Goal: Task Accomplishment & Management: Manage account settings

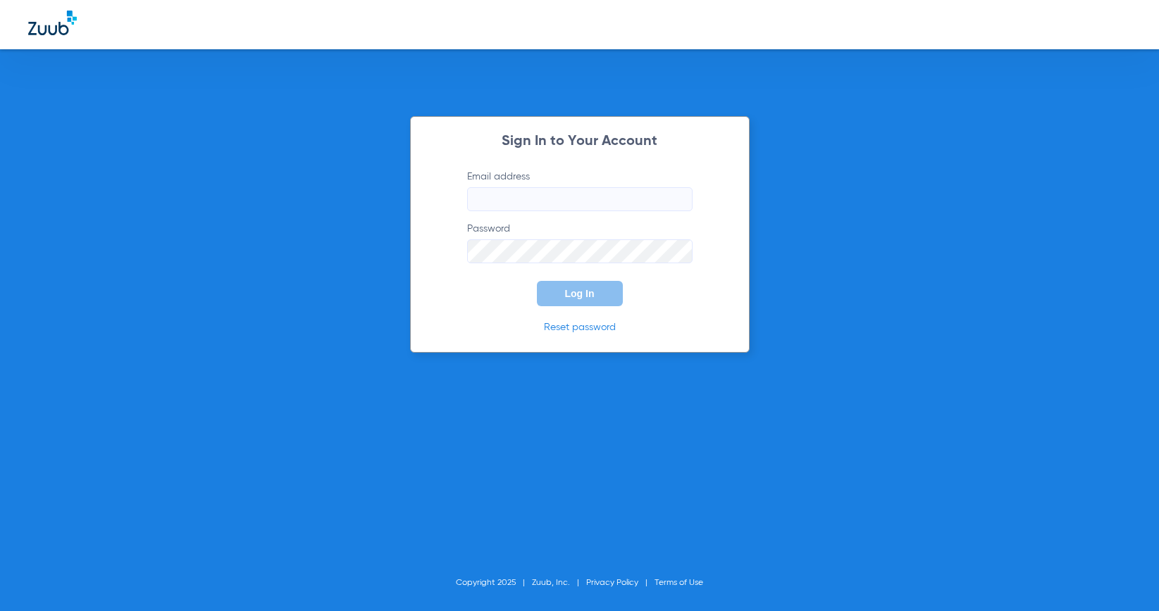
type input "[PERSON_NAME][EMAIL_ADDRESS][DOMAIN_NAME]"
click at [478, 295] on form "Email address [PERSON_NAME][EMAIL_ADDRESS][DOMAIN_NAME] Password Log In" at bounding box center [580, 238] width 268 height 137
click at [569, 297] on span "Log In" at bounding box center [580, 293] width 30 height 11
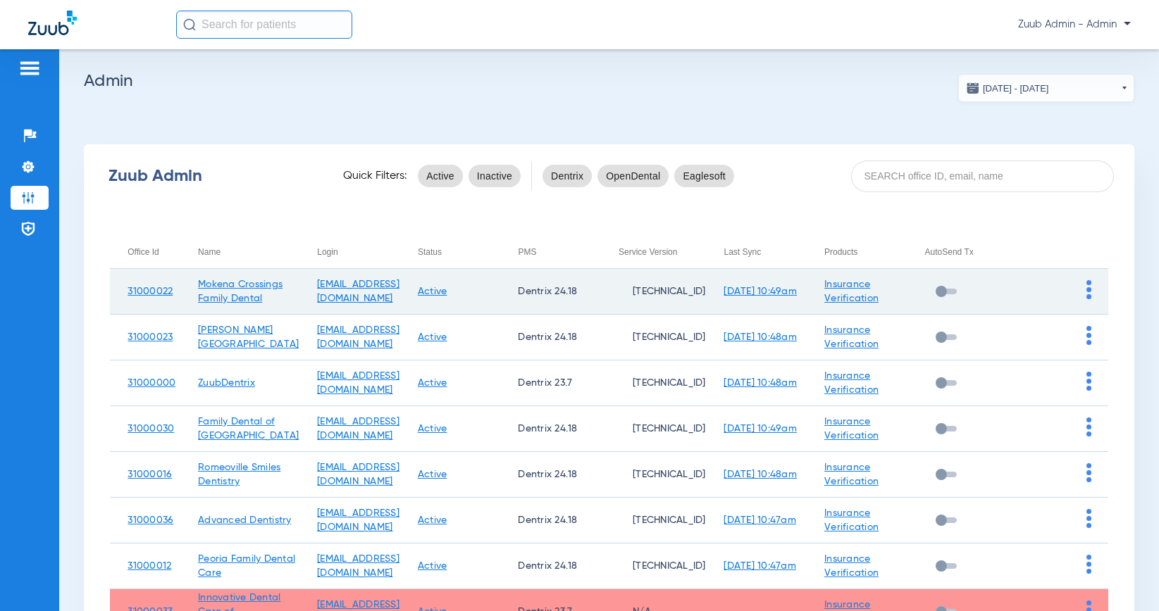
click at [1086, 299] on img at bounding box center [1088, 289] width 5 height 19
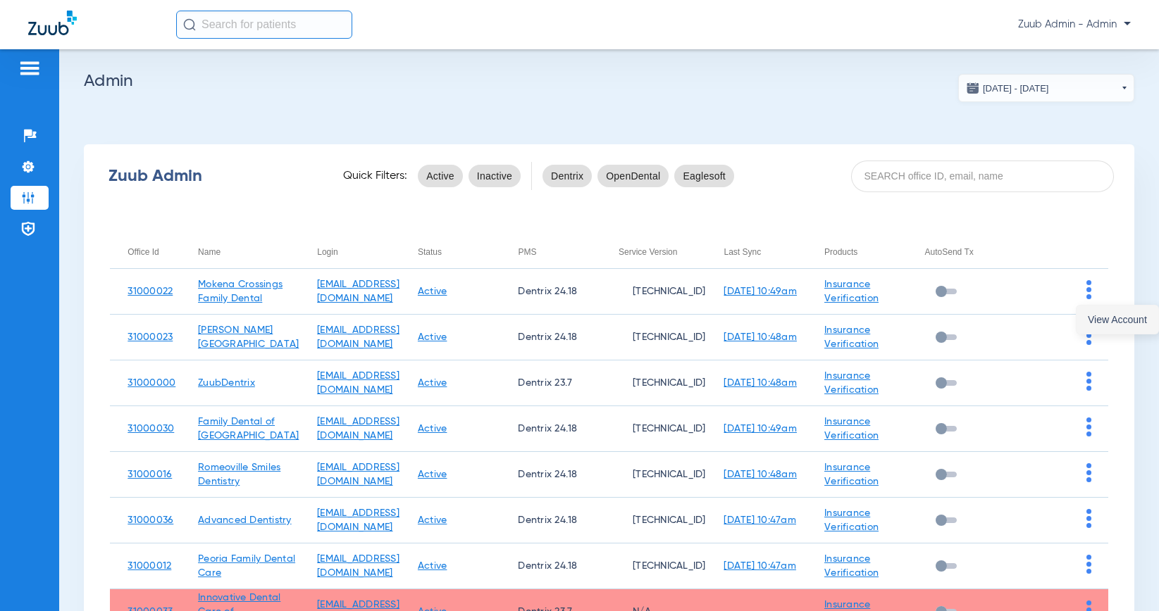
click at [1097, 311] on button "View Account" at bounding box center [1117, 320] width 82 height 28
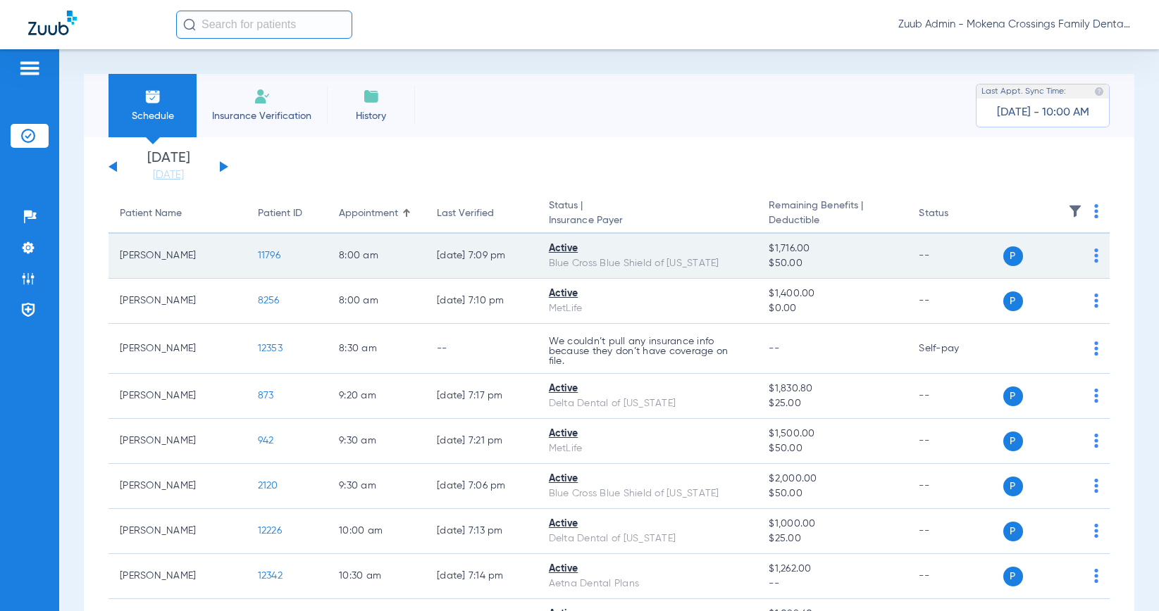
click at [258, 253] on span "11796" at bounding box center [269, 256] width 23 height 10
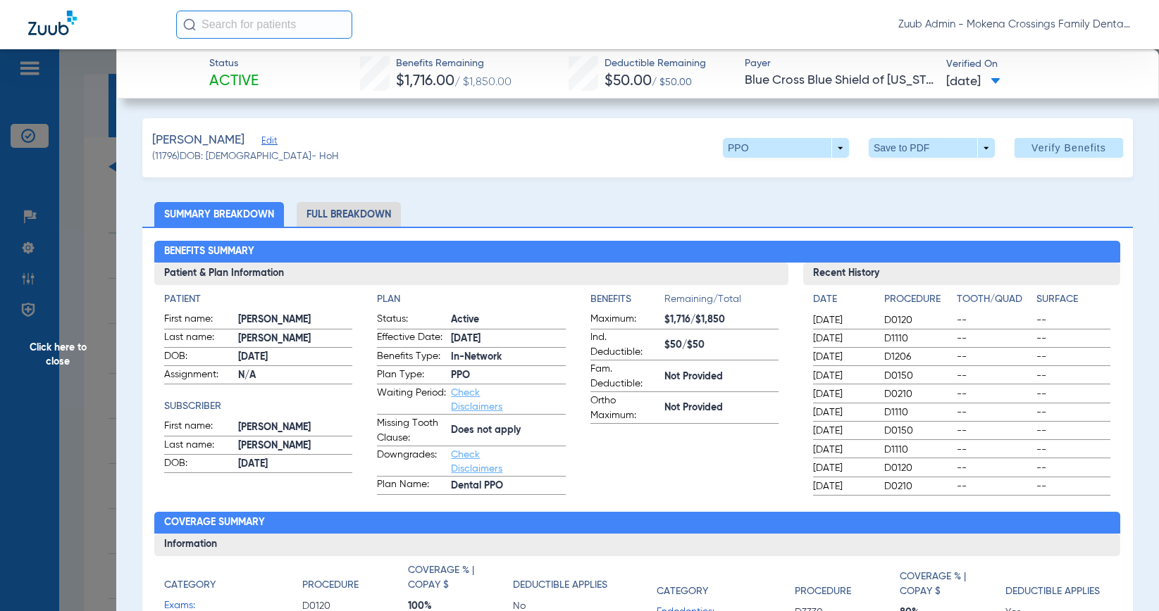
click at [366, 213] on li "Full Breakdown" at bounding box center [349, 214] width 104 height 25
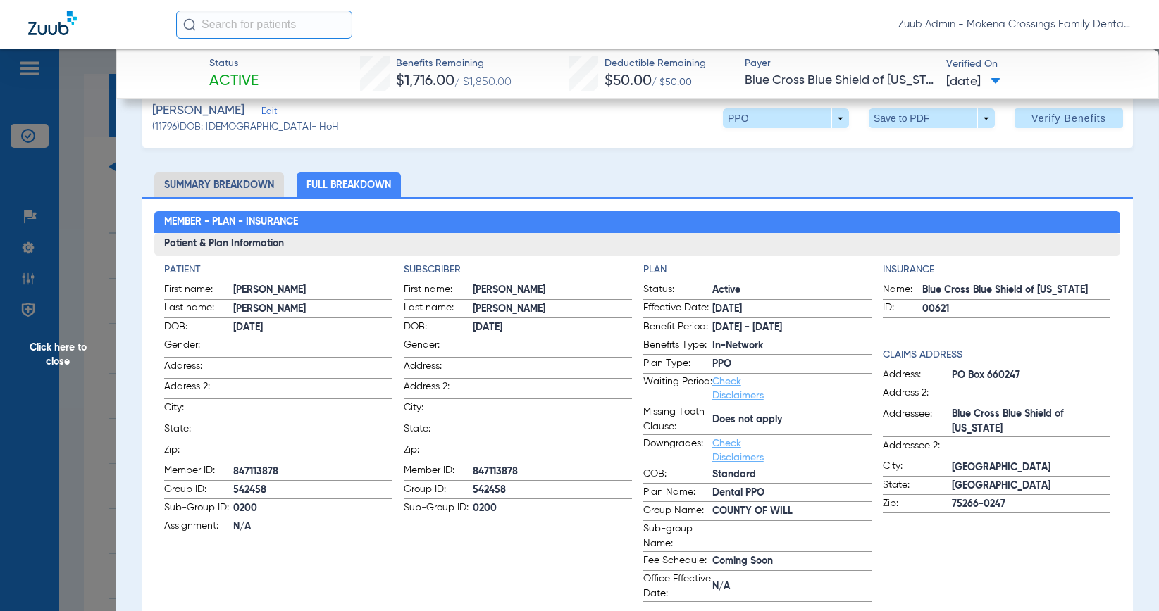
scroll to position [30, 0]
click at [47, 348] on span "Click here to close" at bounding box center [58, 354] width 116 height 611
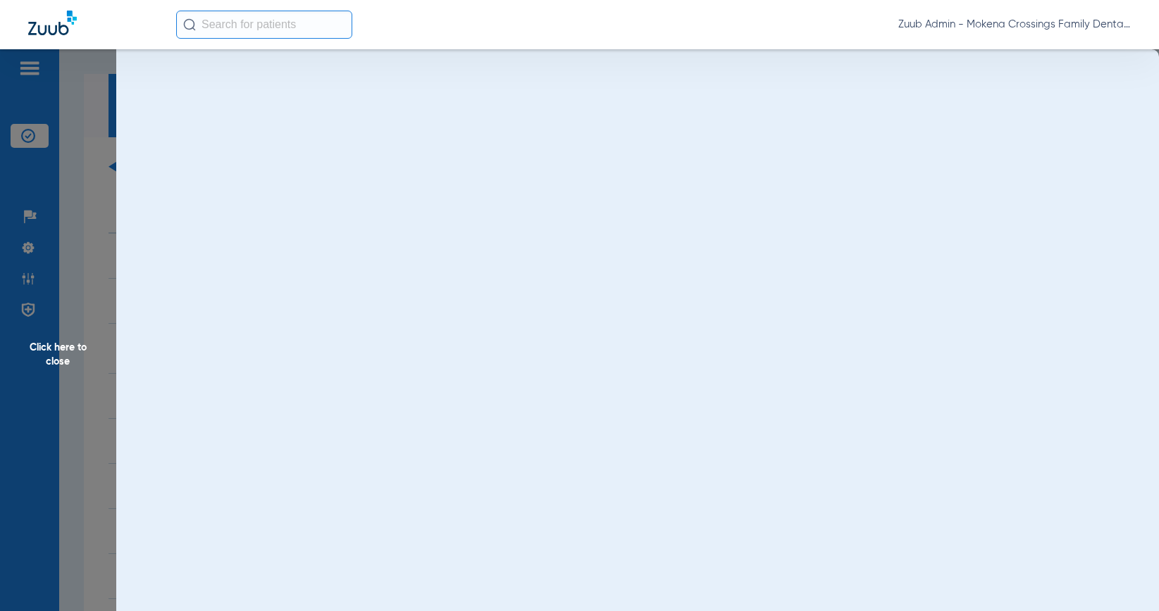
scroll to position [0, 0]
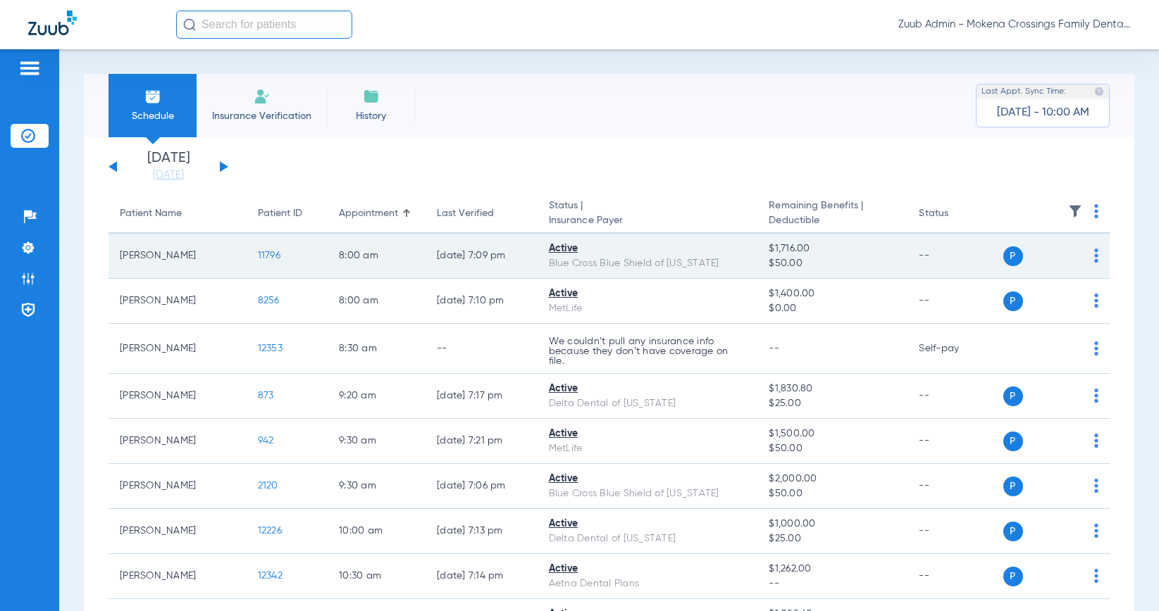
click at [272, 267] on td "11796" at bounding box center [288, 256] width 82 height 45
click at [263, 254] on span "11796" at bounding box center [269, 256] width 23 height 10
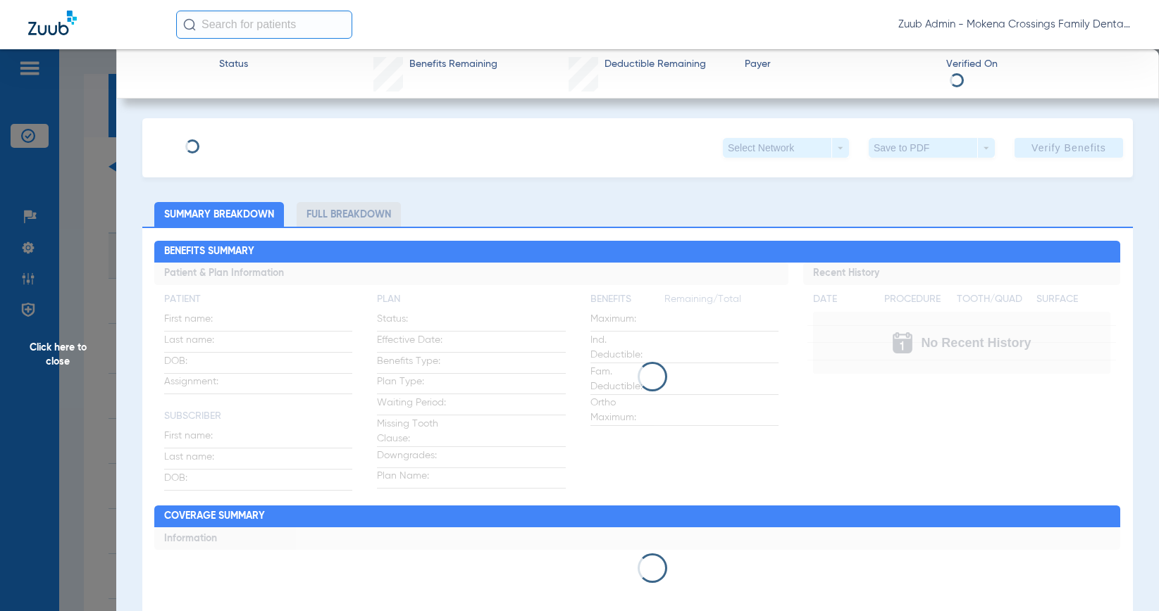
type input "[PERSON_NAME]"
type input "[DATE]"
type input "847113878"
type input "542458"
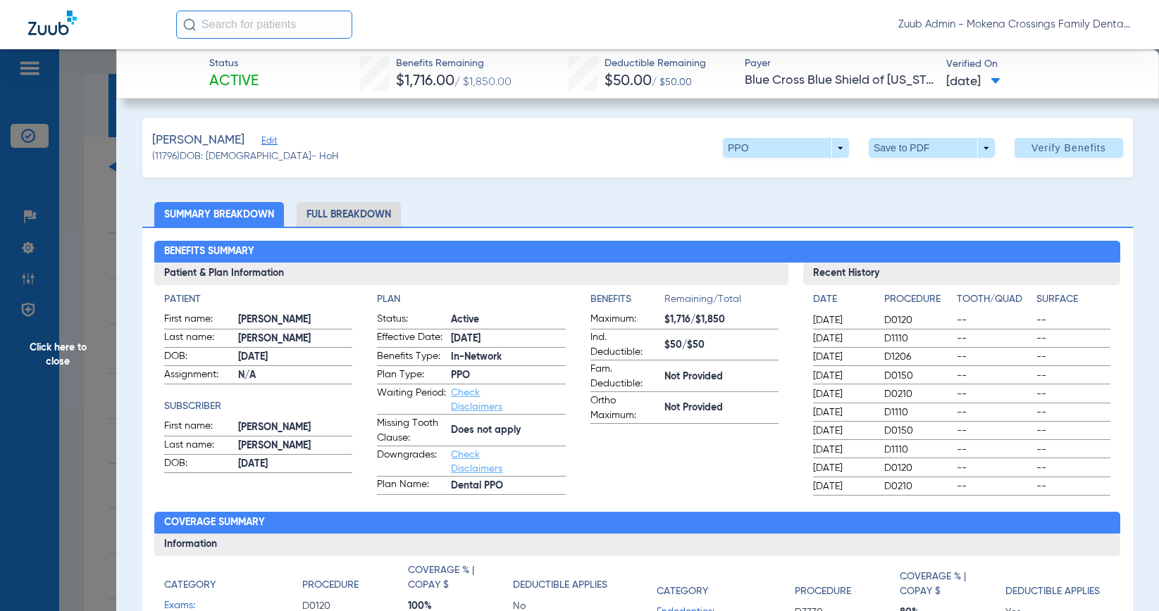
click at [274, 142] on span "Edit" at bounding box center [267, 142] width 13 height 13
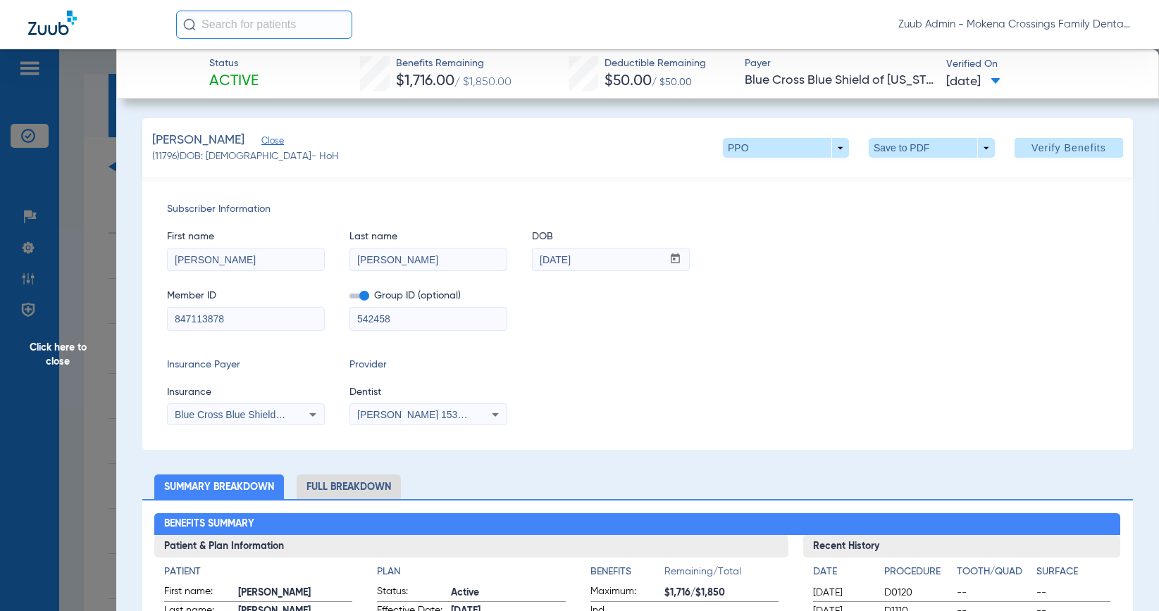
click at [274, 142] on span "Close" at bounding box center [267, 142] width 13 height 13
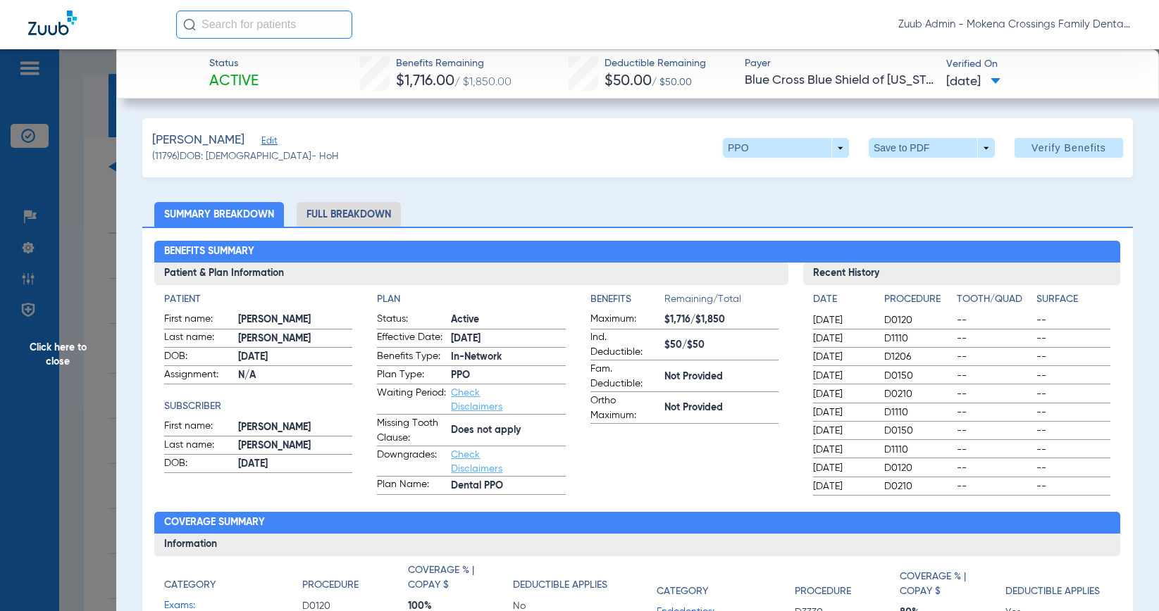
click at [70, 345] on span "Click here to close" at bounding box center [58, 354] width 116 height 611
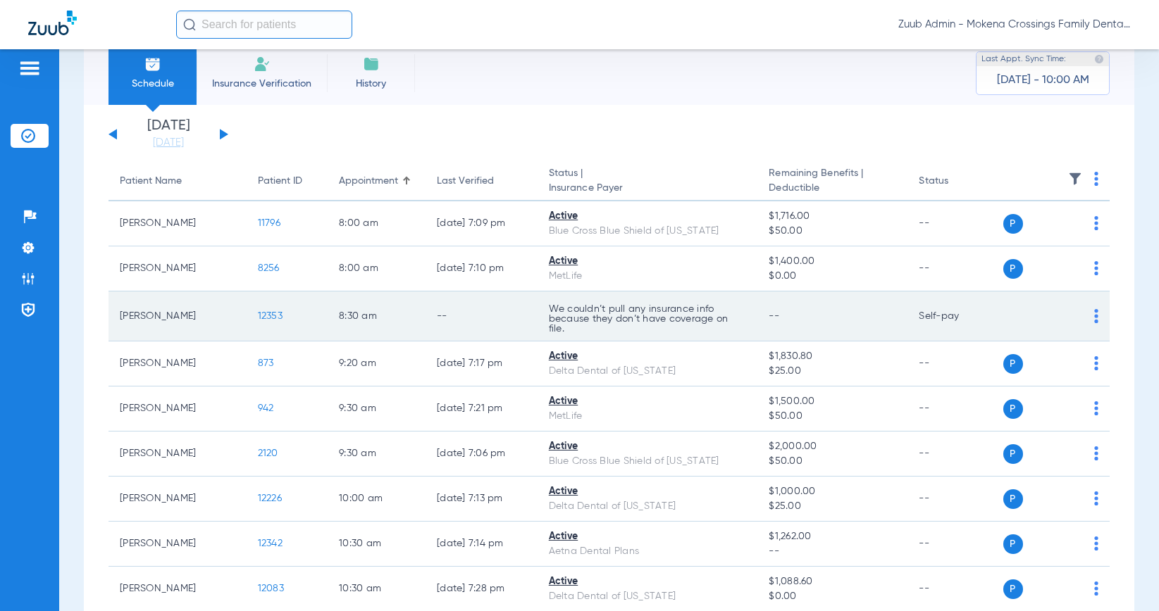
scroll to position [101, 0]
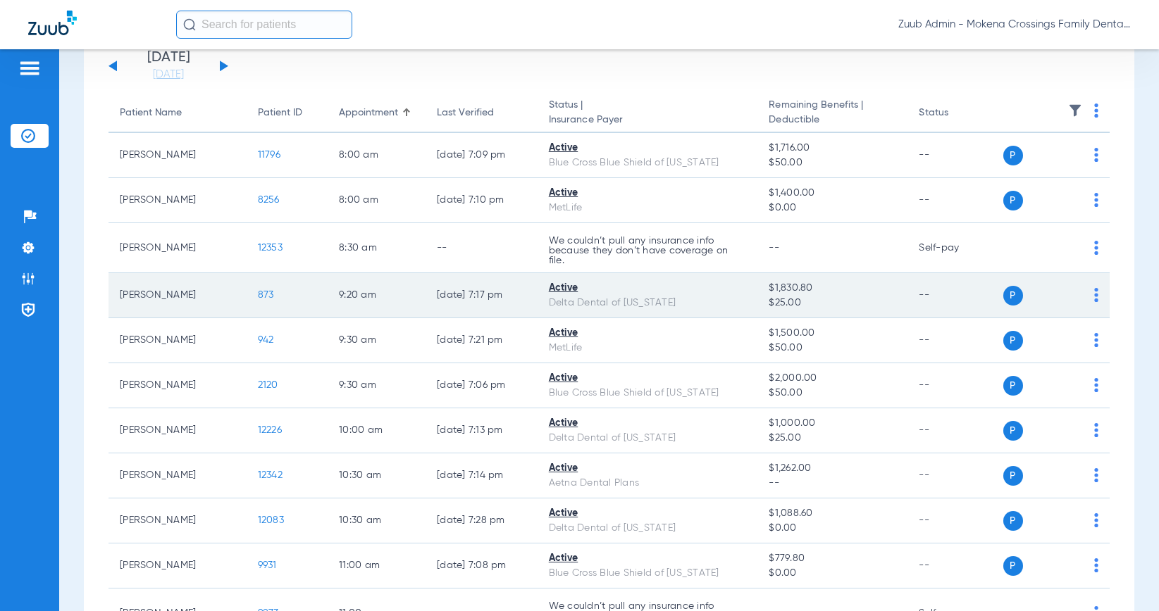
click at [260, 294] on span "873" at bounding box center [266, 295] width 16 height 10
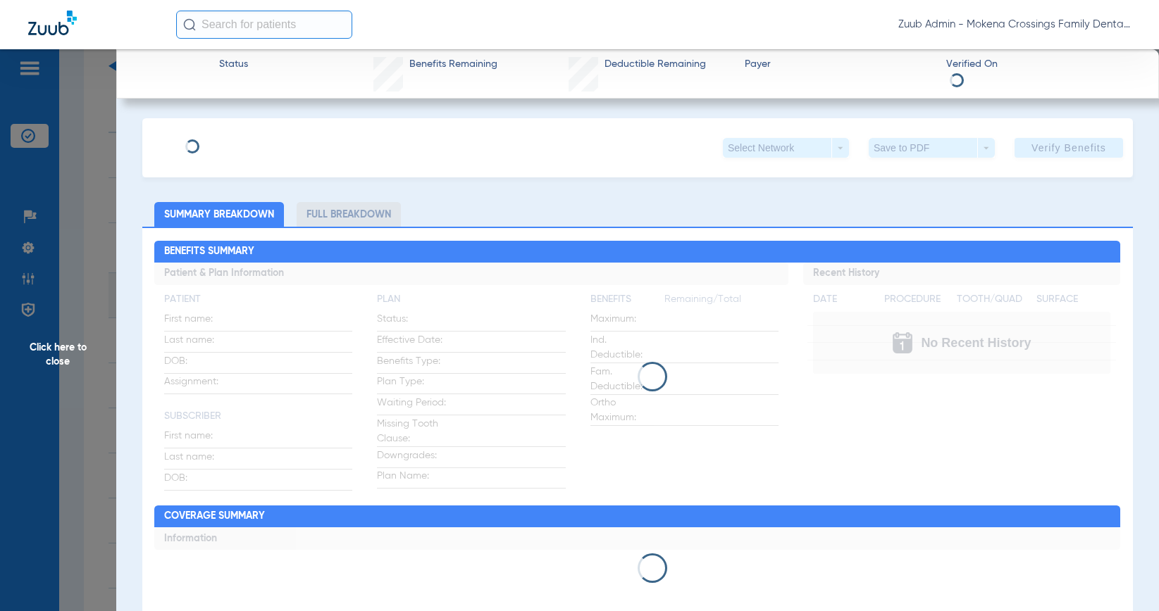
type input "[PERSON_NAME]"
type input "[DATE]"
type input "994879697"
type input "40000060"
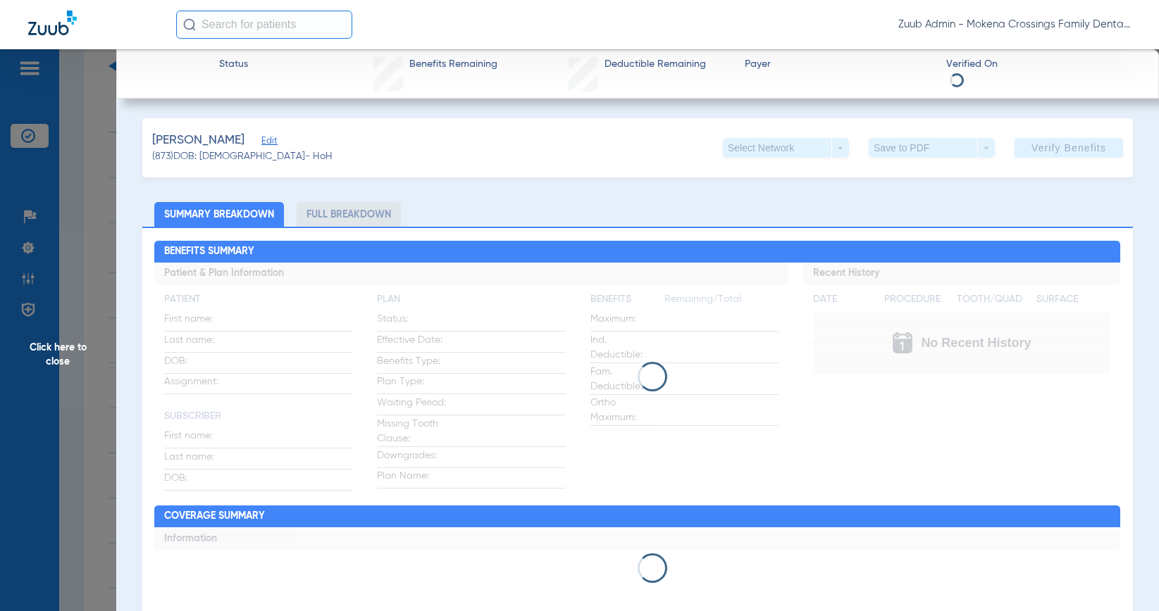
click at [261, 136] on span "Edit" at bounding box center [267, 142] width 13 height 13
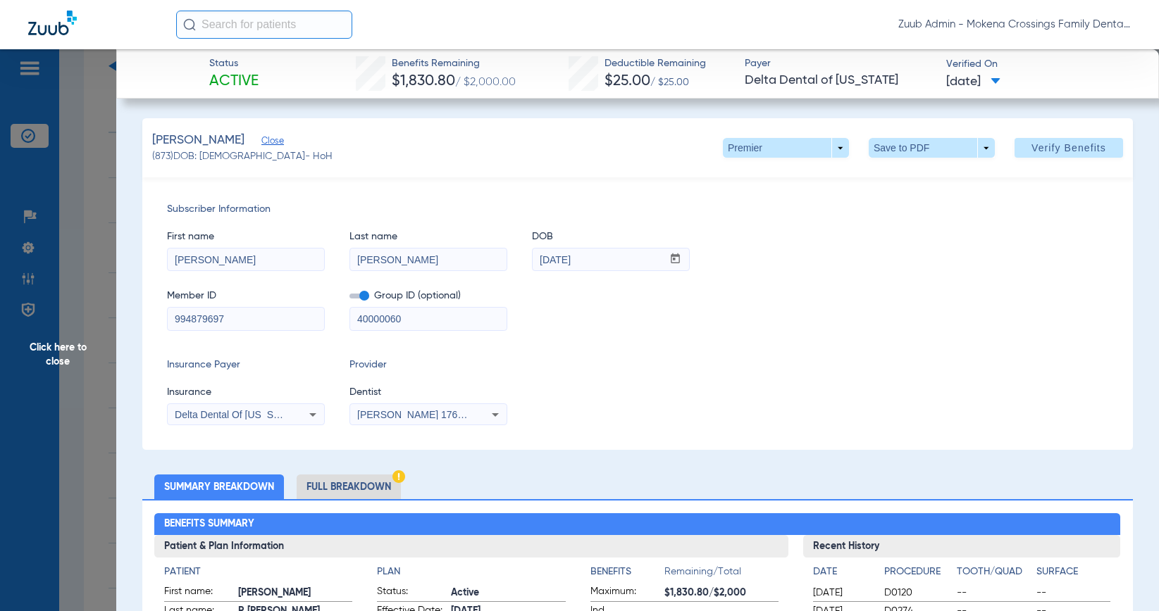
click at [39, 343] on span "Click here to close" at bounding box center [58, 354] width 116 height 611
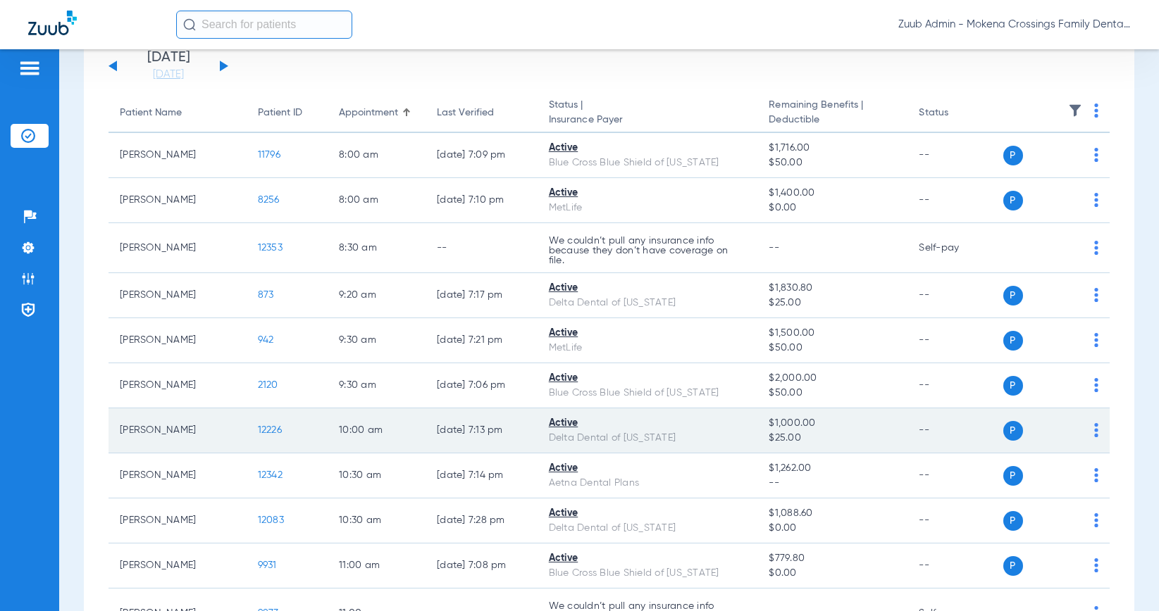
click at [258, 428] on span "12226" at bounding box center [270, 430] width 24 height 10
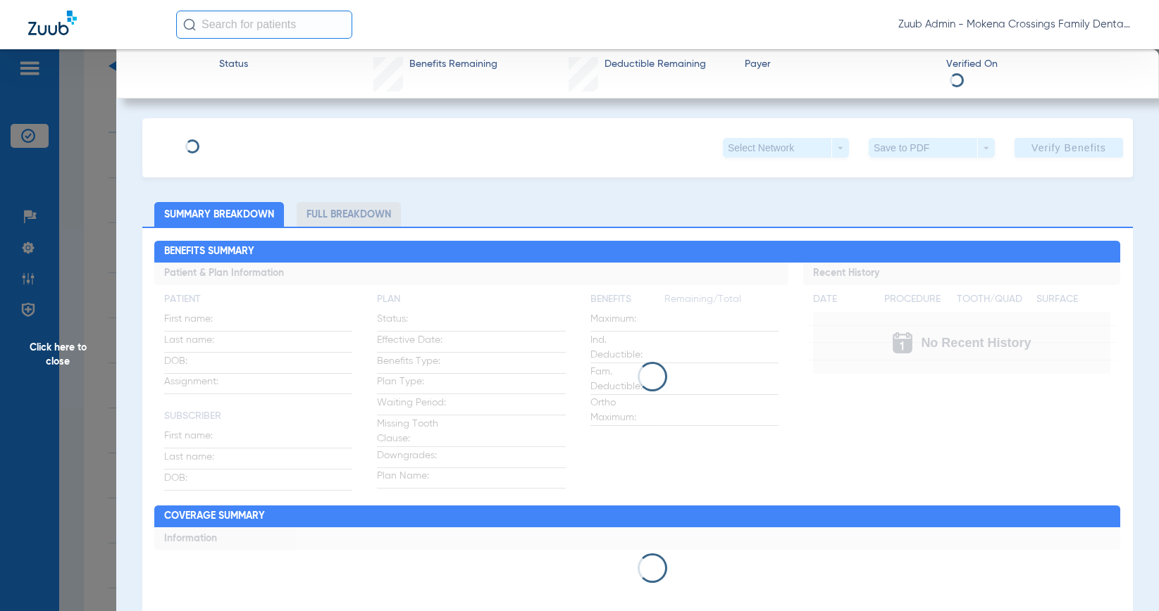
type input "[PERSON_NAME]"
type input "[DATE]"
type input "08032163717"
type input "564060210000000000"
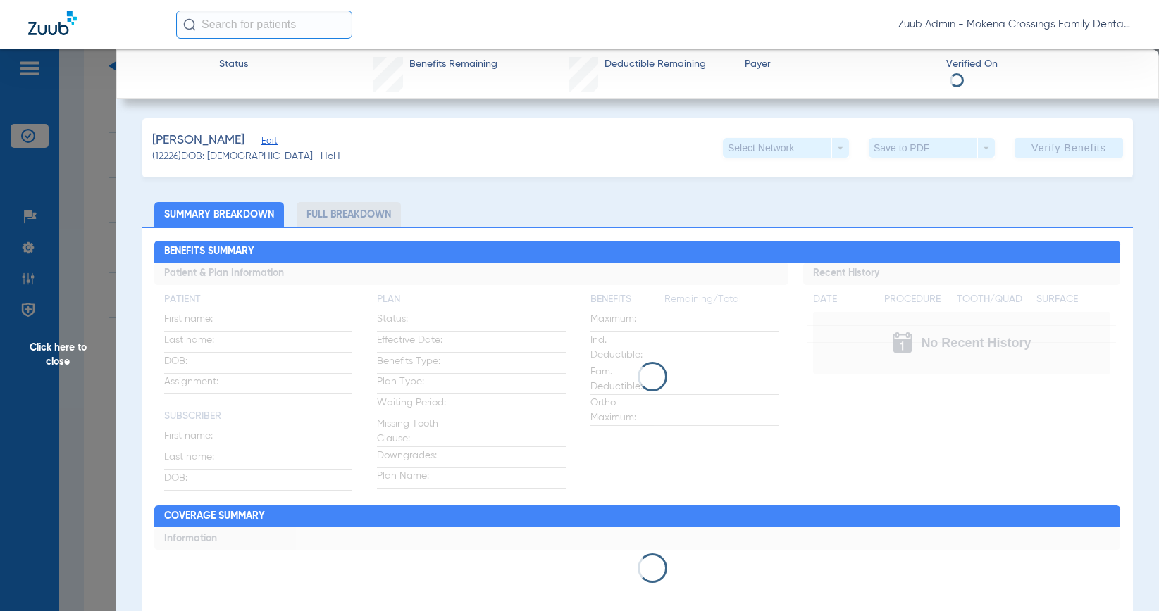
click at [265, 144] on span "Edit" at bounding box center [267, 142] width 13 height 13
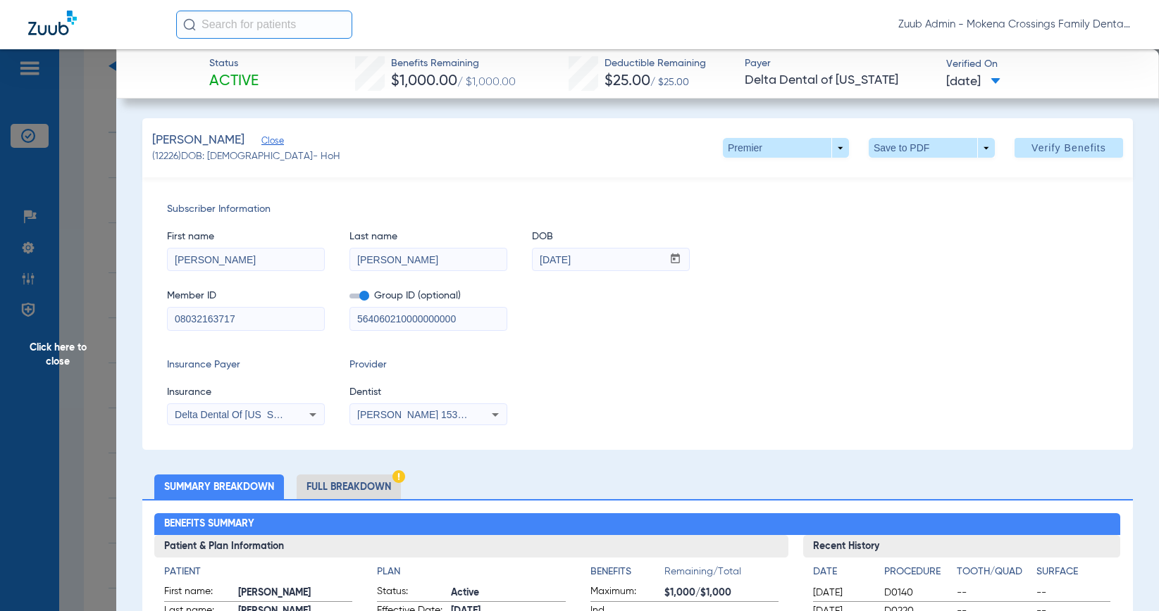
click at [52, 353] on span "Click here to close" at bounding box center [58, 354] width 116 height 611
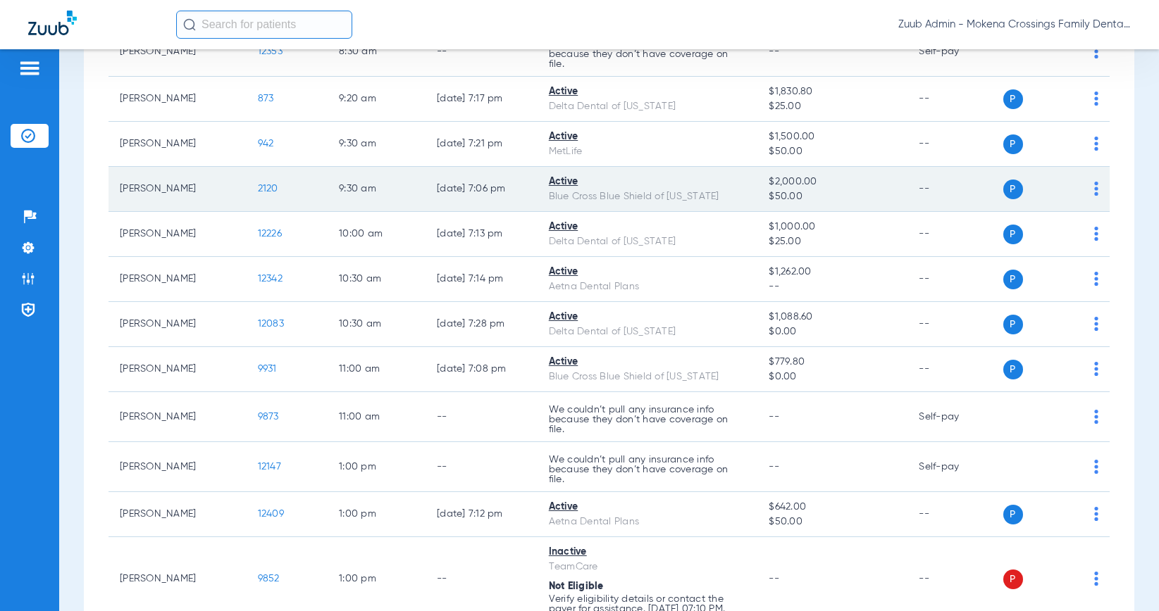
scroll to position [557, 0]
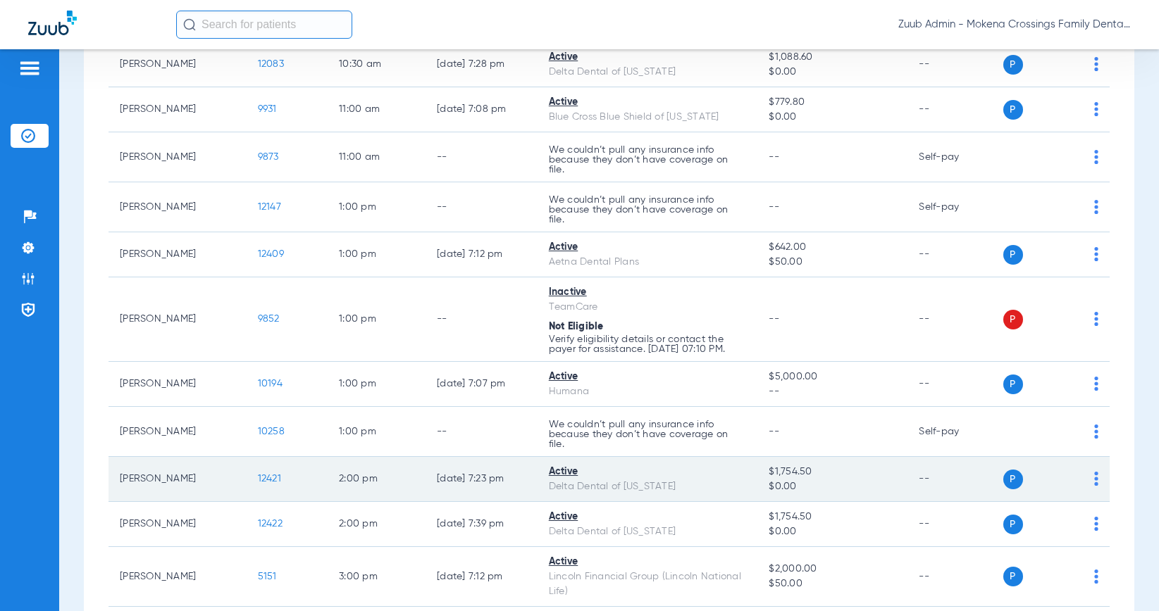
click at [259, 479] on span "12421" at bounding box center [269, 479] width 23 height 10
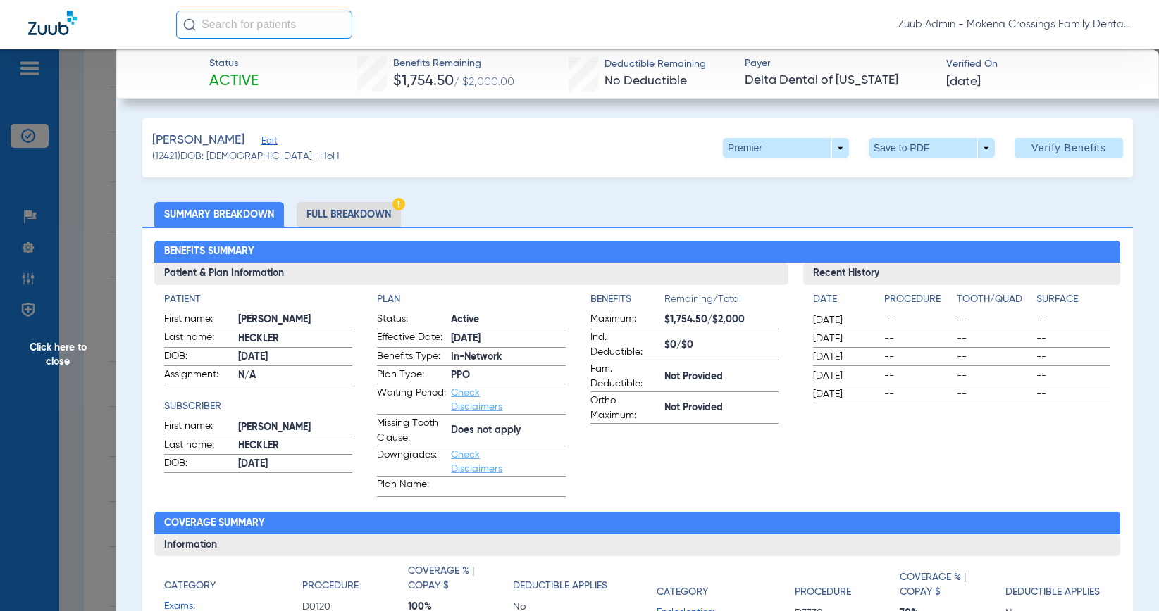
click at [262, 139] on span "Edit" at bounding box center [267, 142] width 13 height 13
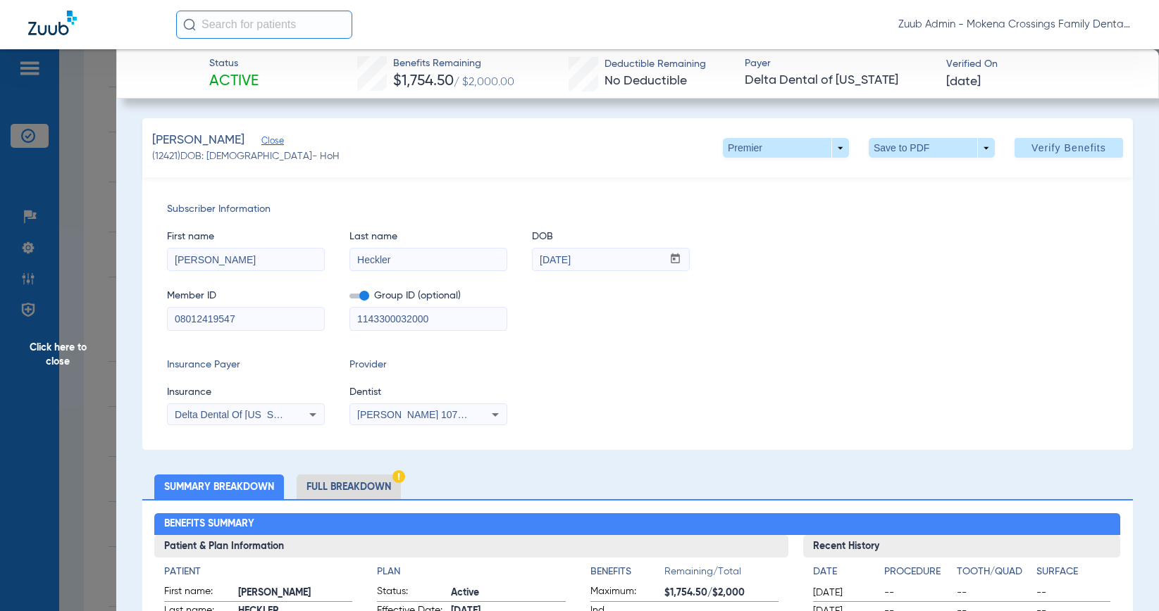
click at [75, 350] on span "Click here to close" at bounding box center [58, 354] width 116 height 611
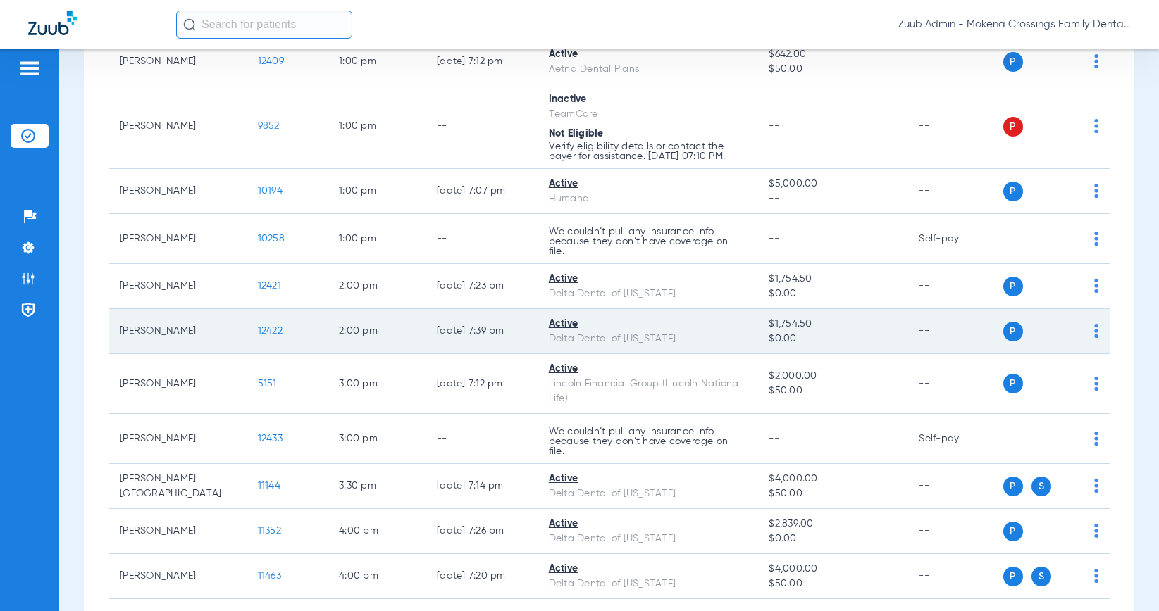
scroll to position [828, 0]
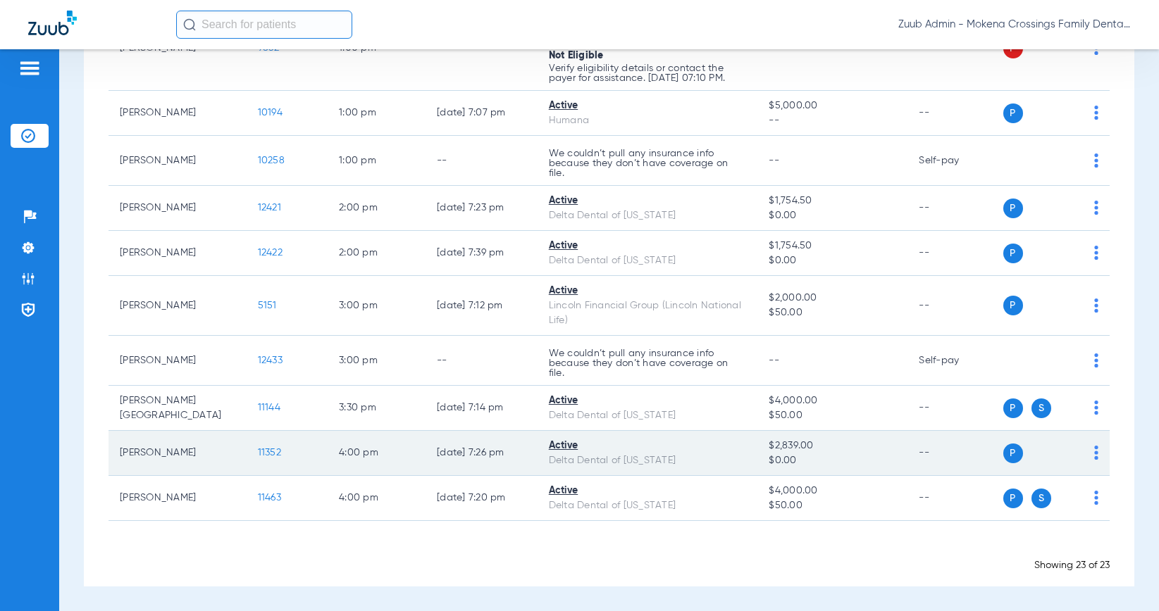
click at [261, 452] on span "11352" at bounding box center [269, 453] width 23 height 10
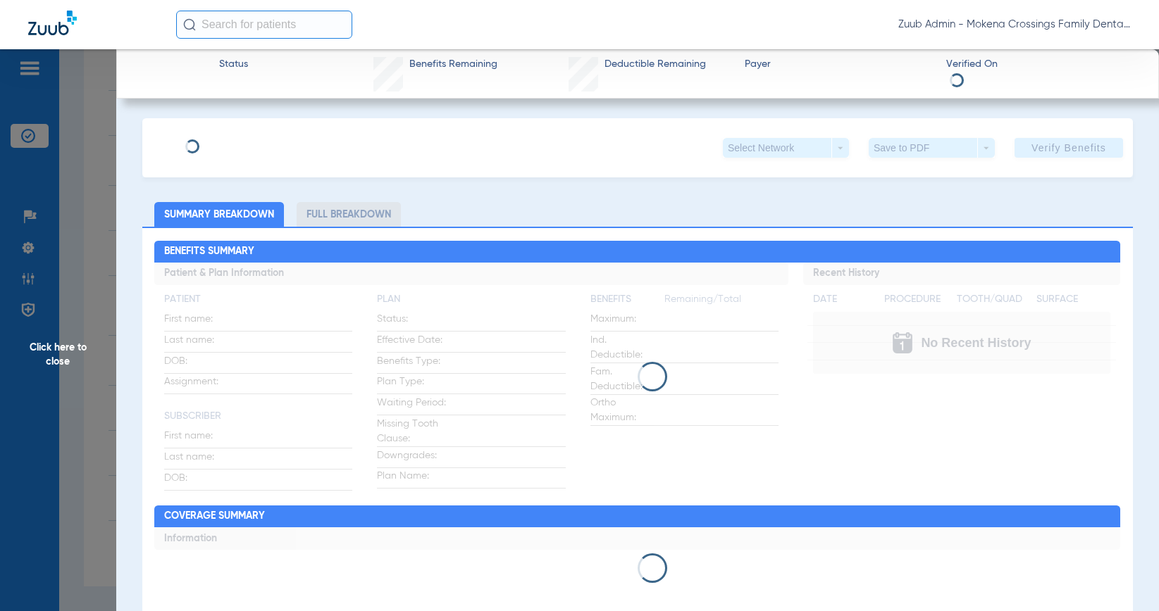
type input "[PERSON_NAME]"
type input "[DATE]"
type input "08008125481"
type input "20463"
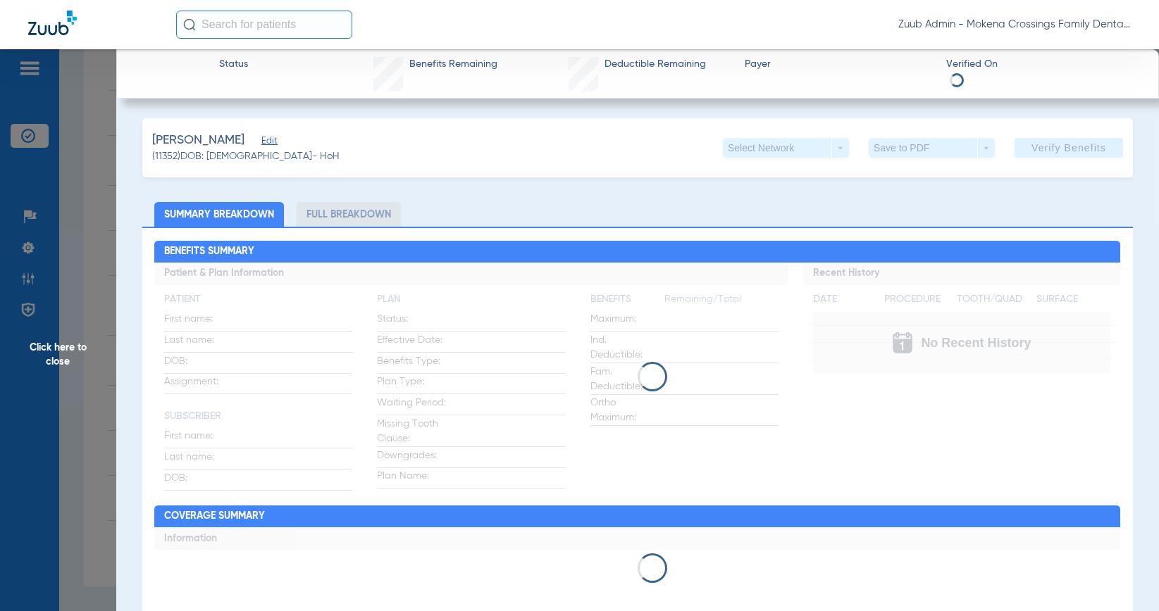
click at [261, 143] on span "Edit" at bounding box center [267, 142] width 13 height 13
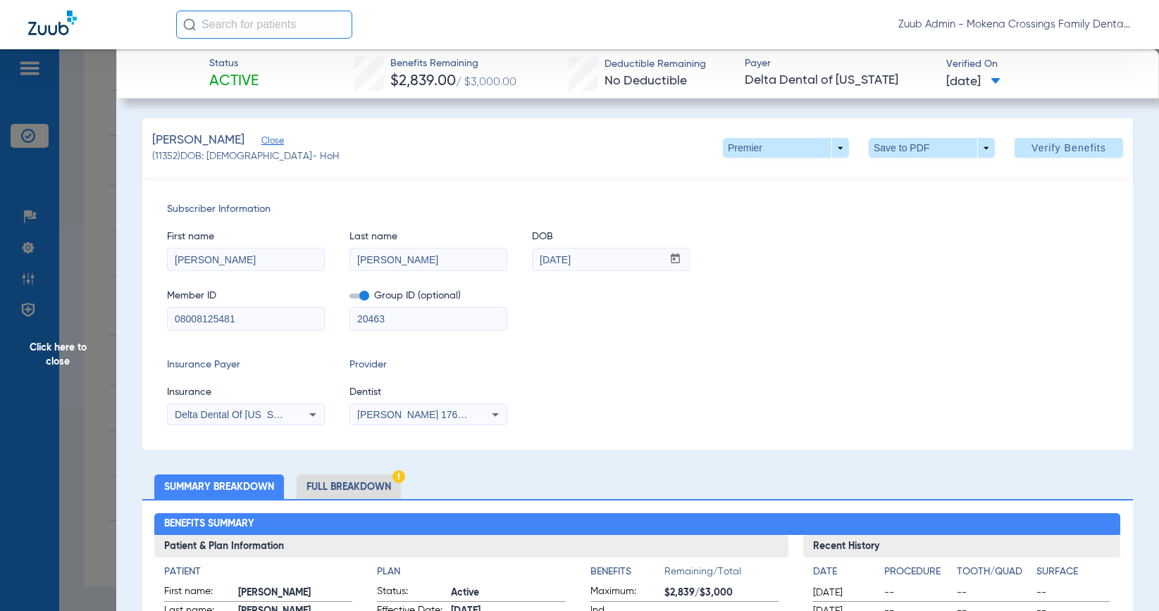
click at [59, 354] on span "Click here to close" at bounding box center [58, 354] width 116 height 611
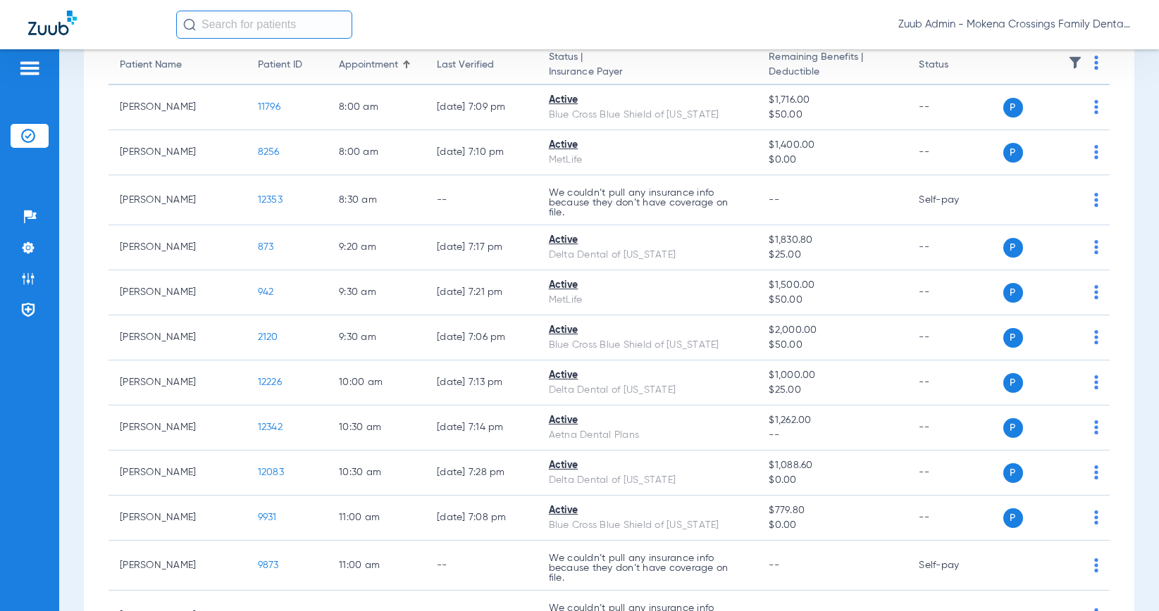
scroll to position [0, 0]
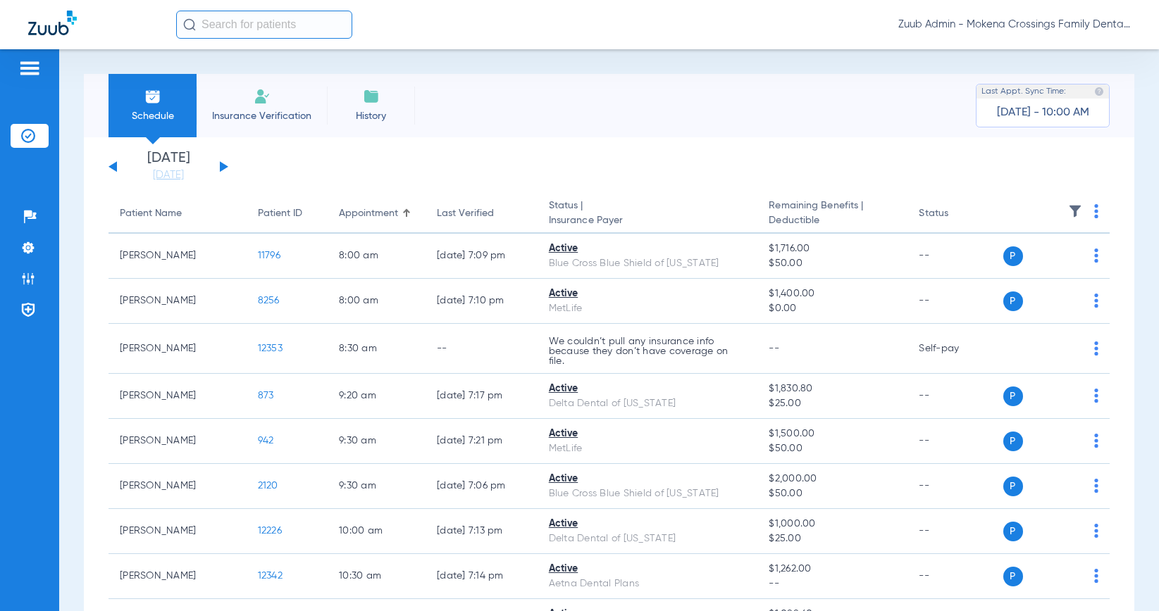
click at [222, 162] on div "[DATE] [DATE] [DATE] [DATE] [DATE] [DATE] [DATE] [DATE] [DATE] [DATE] [DATE] [D…" at bounding box center [168, 166] width 120 height 31
click at [222, 166] on button at bounding box center [224, 166] width 8 height 11
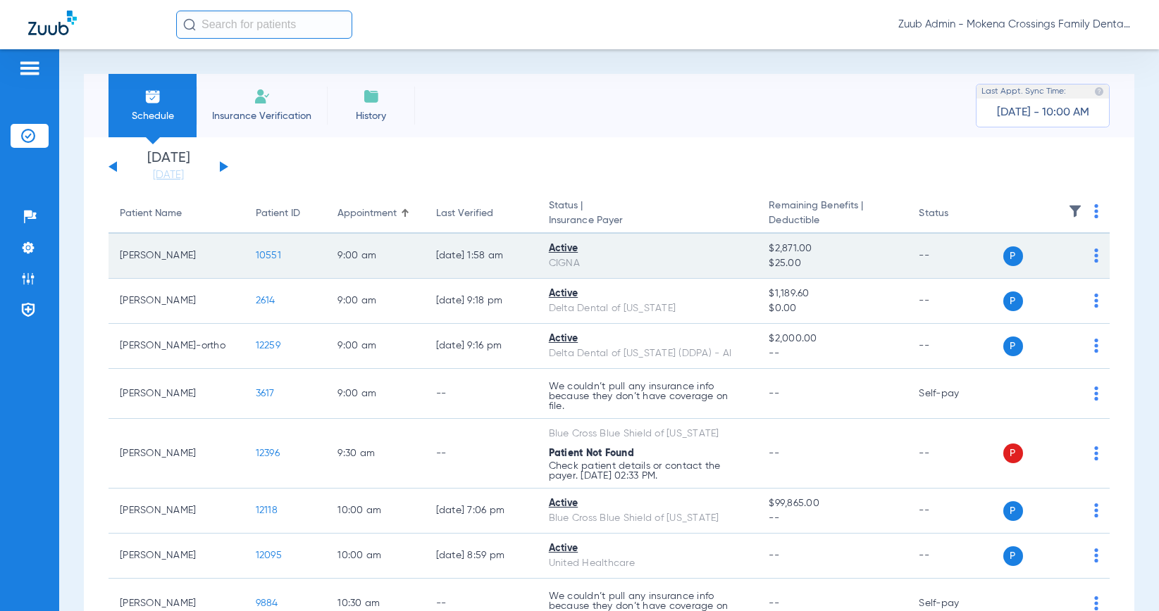
click at [256, 257] on span "10551" at bounding box center [268, 256] width 25 height 10
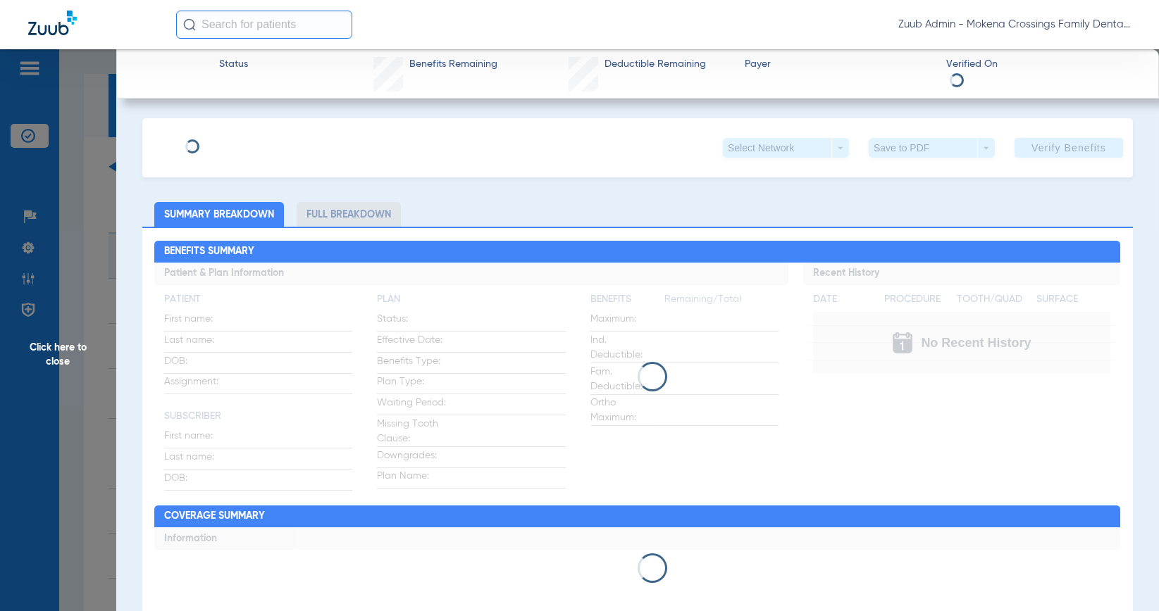
type input "[PERSON_NAME]"
type input "[DATE]"
type input "U51521781"
type input "2500533"
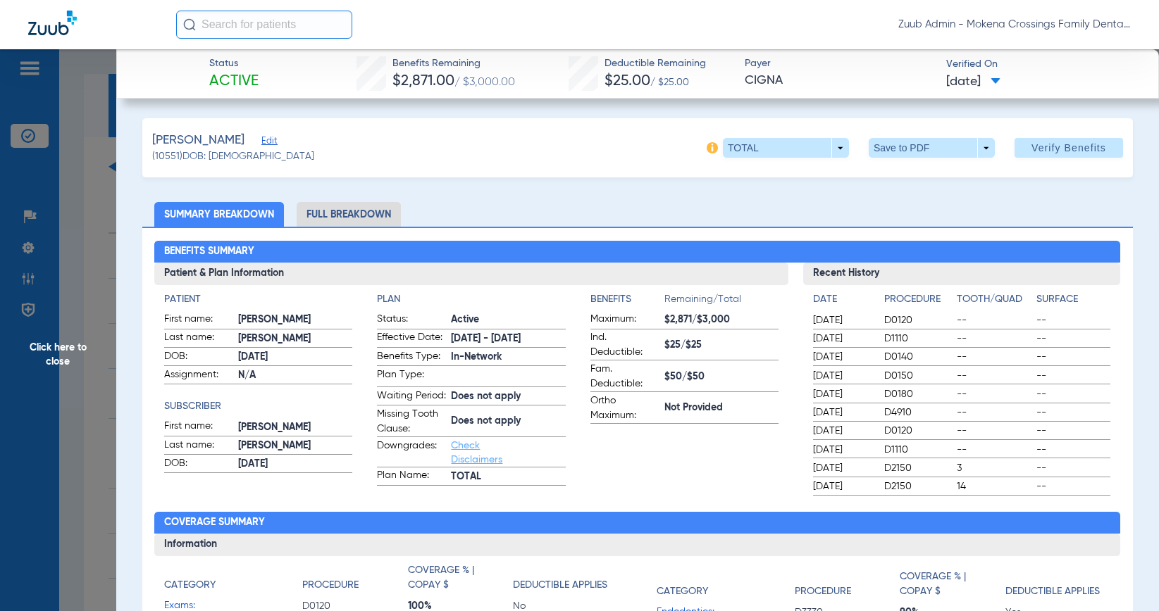
click at [274, 142] on span "Edit" at bounding box center [267, 142] width 13 height 13
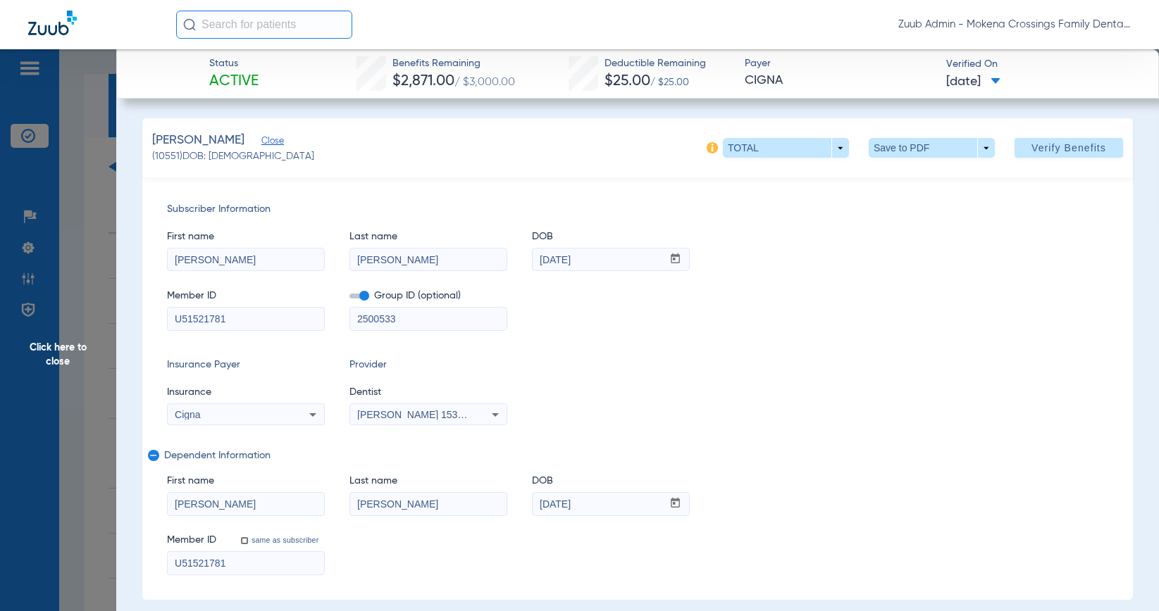
click at [737, 425] on div "Insurance Payer Insurance Cigna Provider Dentist [PERSON_NAME] 1538554126" at bounding box center [637, 392] width 941 height 68
click at [66, 368] on span "Click here to close" at bounding box center [58, 354] width 116 height 611
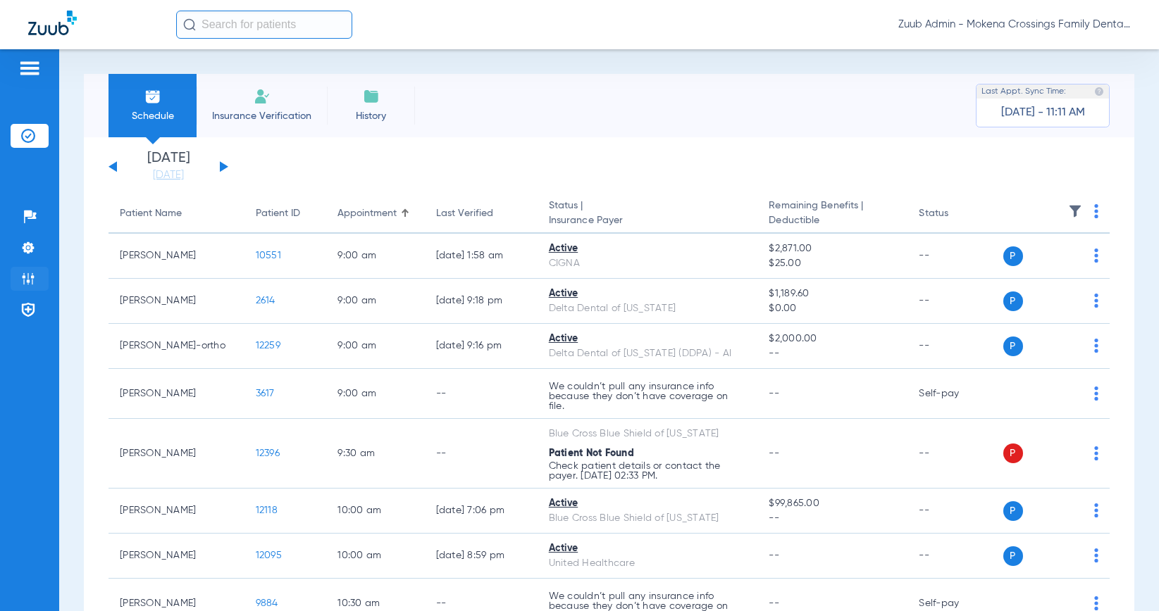
click at [32, 270] on li "Admin" at bounding box center [30, 279] width 38 height 24
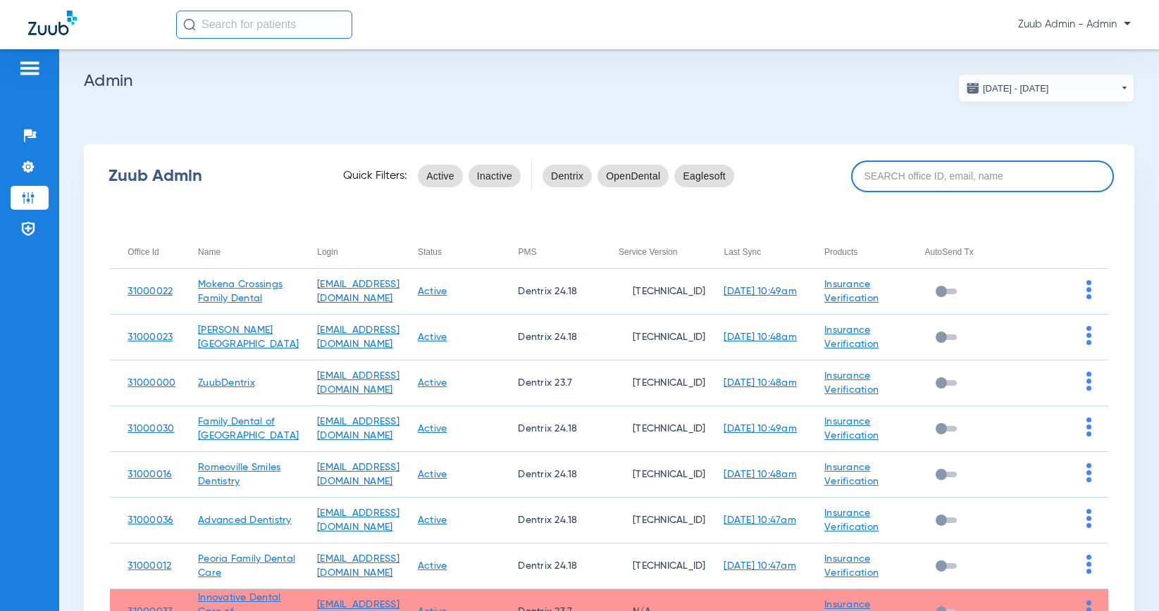
click at [976, 190] on input at bounding box center [982, 177] width 263 height 32
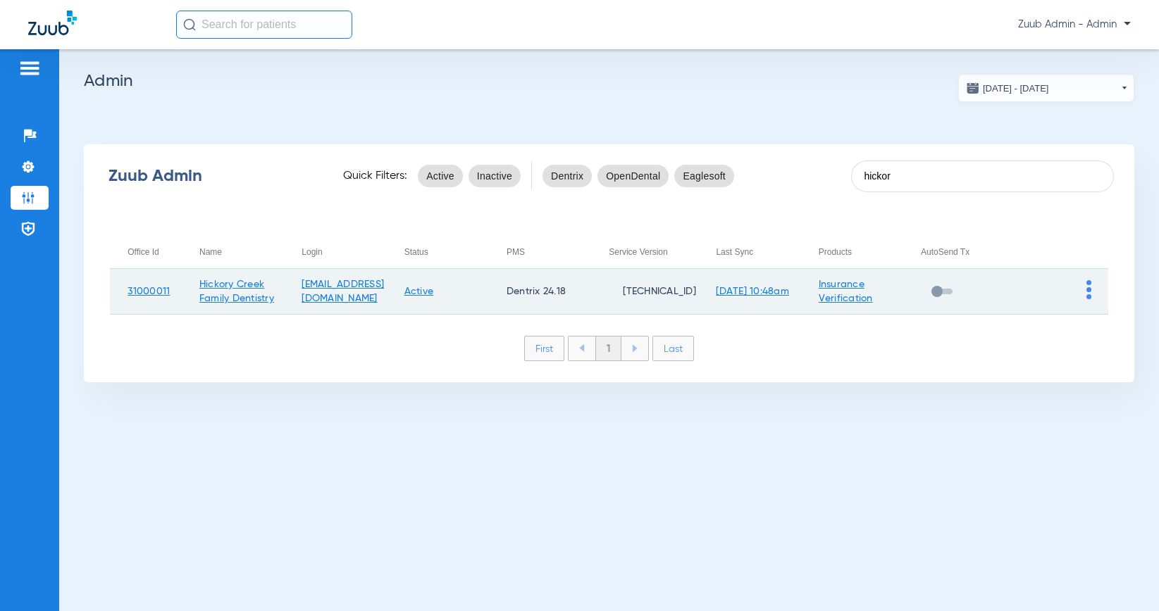
type input "hickor"
click at [1088, 290] on img at bounding box center [1088, 289] width 5 height 19
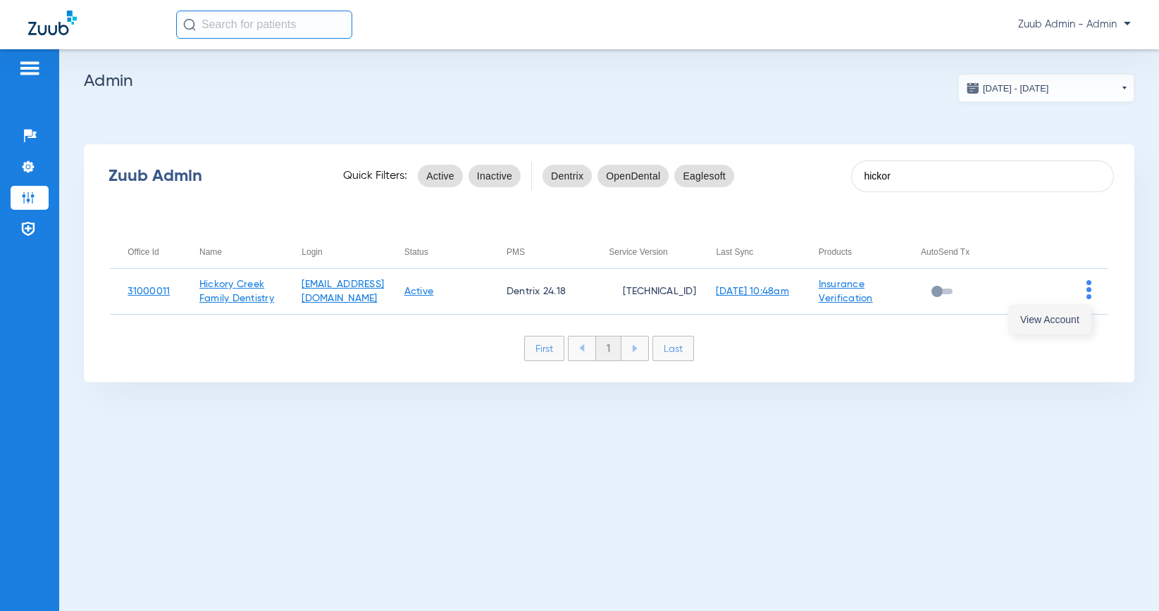
click at [1078, 311] on button "View Account" at bounding box center [1050, 320] width 82 height 28
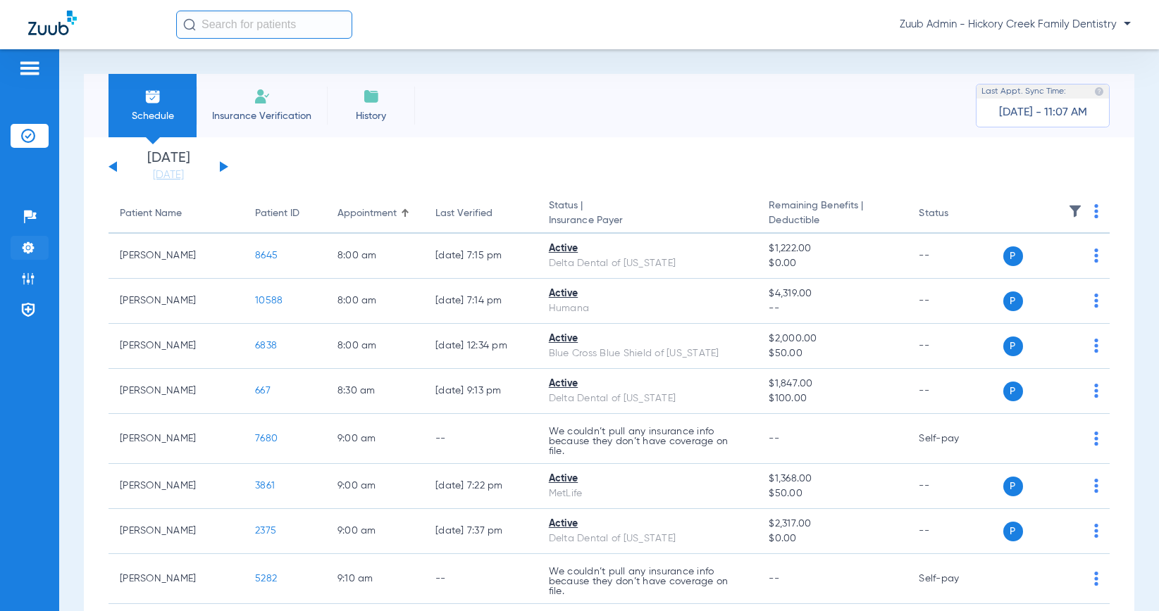
click at [30, 254] on img at bounding box center [28, 248] width 14 height 14
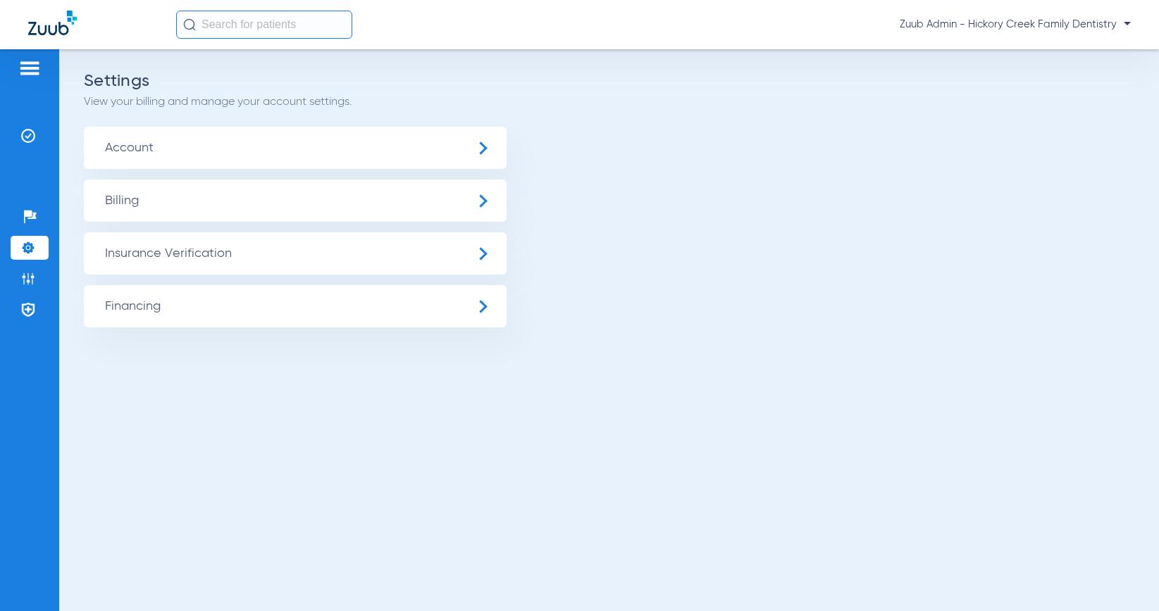
click at [179, 269] on span "Insurance Verification" at bounding box center [295, 253] width 423 height 42
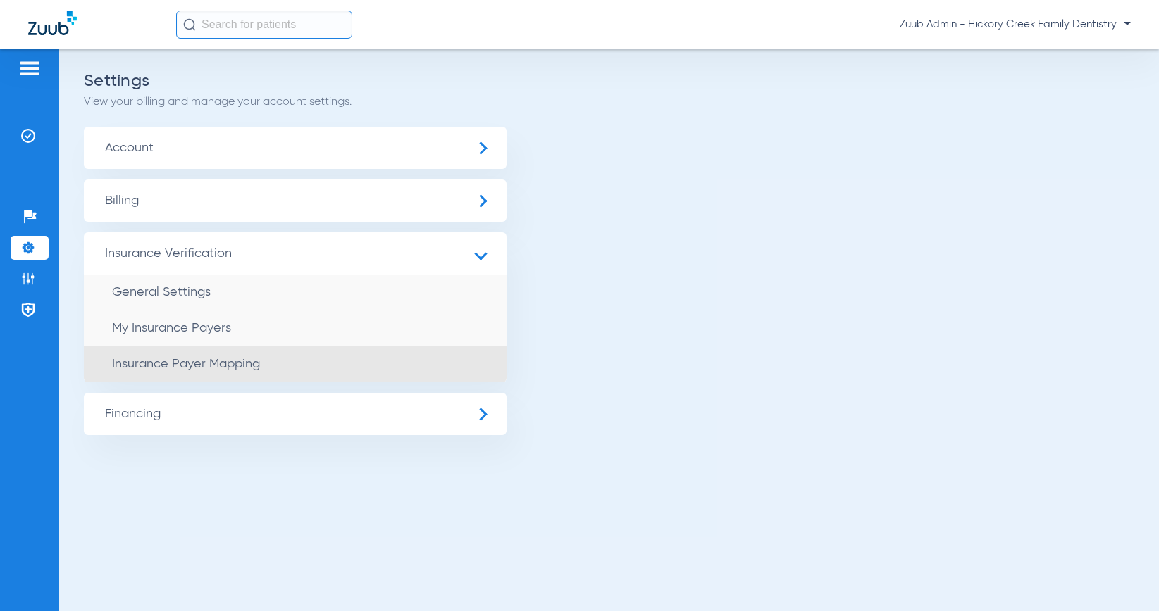
click at [211, 365] on span "Insurance Payer Mapping" at bounding box center [186, 364] width 148 height 13
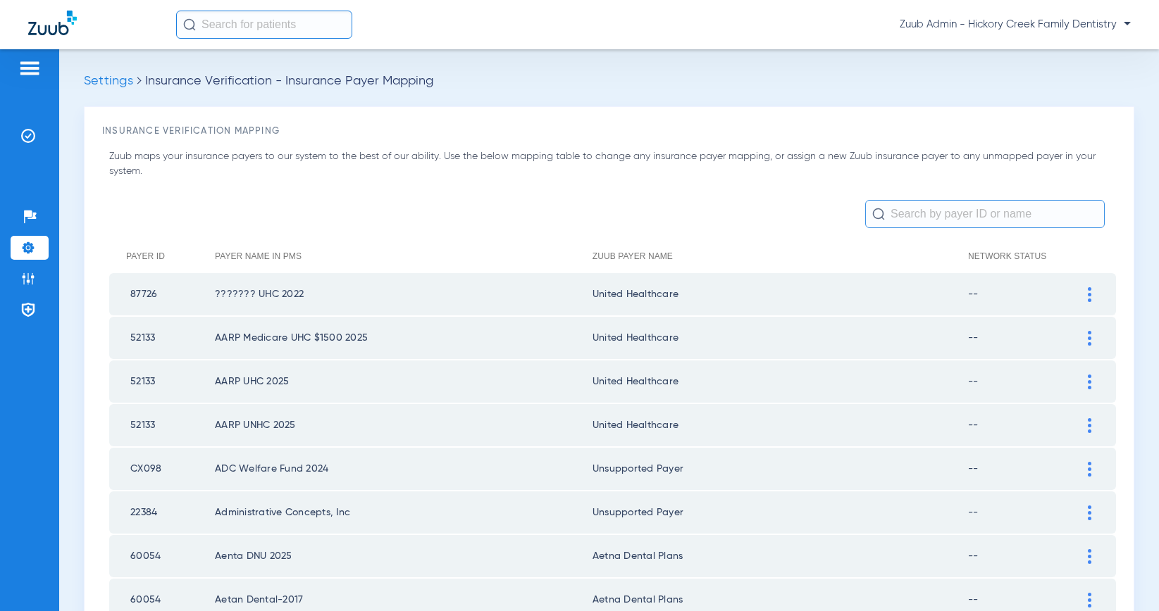
click at [968, 220] on input "text" at bounding box center [984, 214] width 239 height 28
paste input "BCBS of IL FEP @ HO-2025"
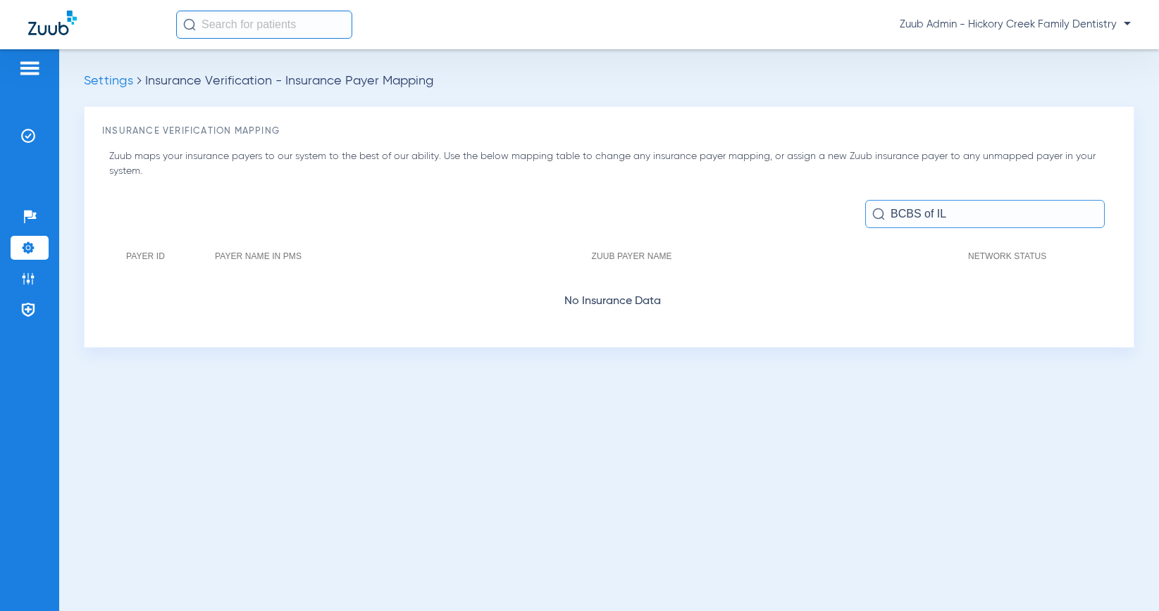
type input "BCBS of IL"
click at [11, 251] on li "Settings" at bounding box center [30, 248] width 38 height 24
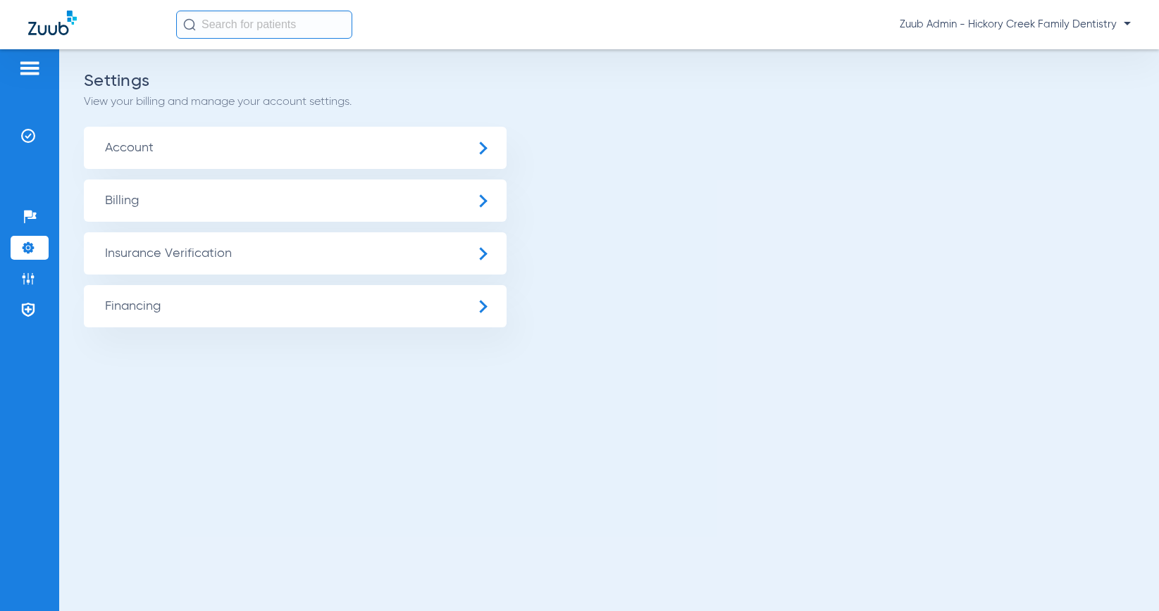
click at [198, 250] on span "Insurance Verification" at bounding box center [295, 253] width 423 height 42
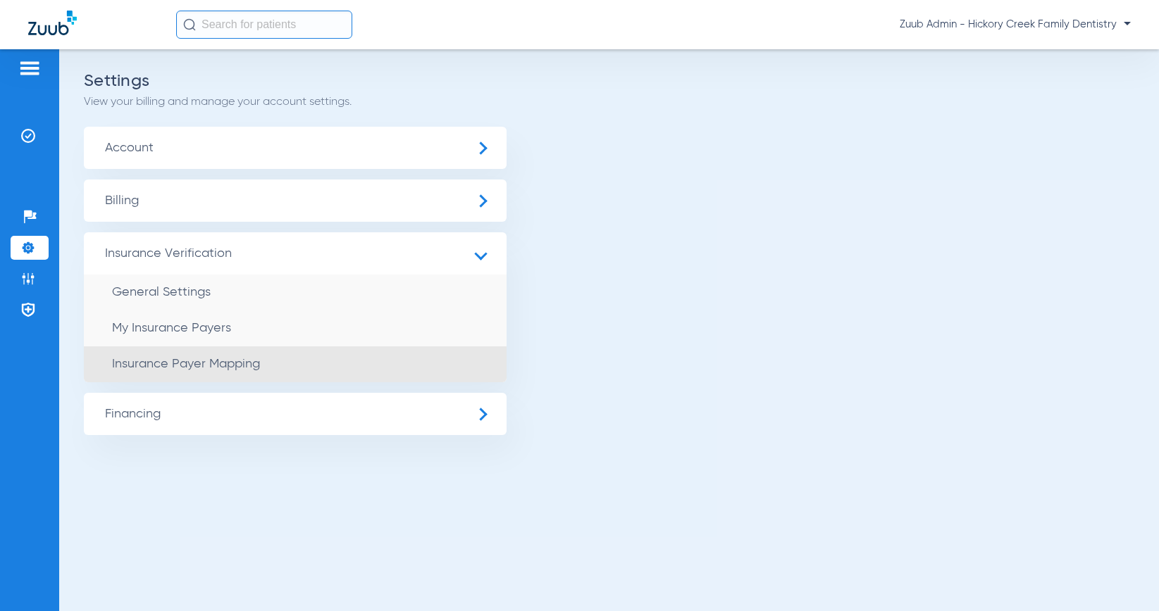
click at [231, 378] on li "Insurance Payer Mapping" at bounding box center [295, 365] width 423 height 36
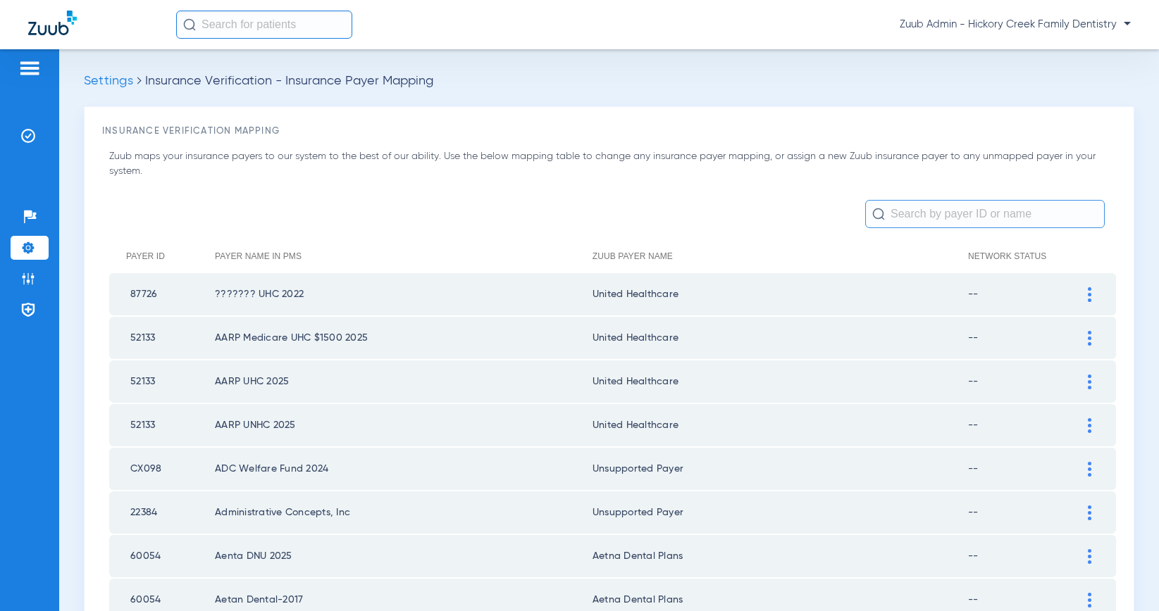
click at [891, 215] on input "text" at bounding box center [984, 214] width 239 height 28
paste input "BCBS of IL FEP @ HO-2025"
type input "BCBS of IL FEP @ HO-2025"
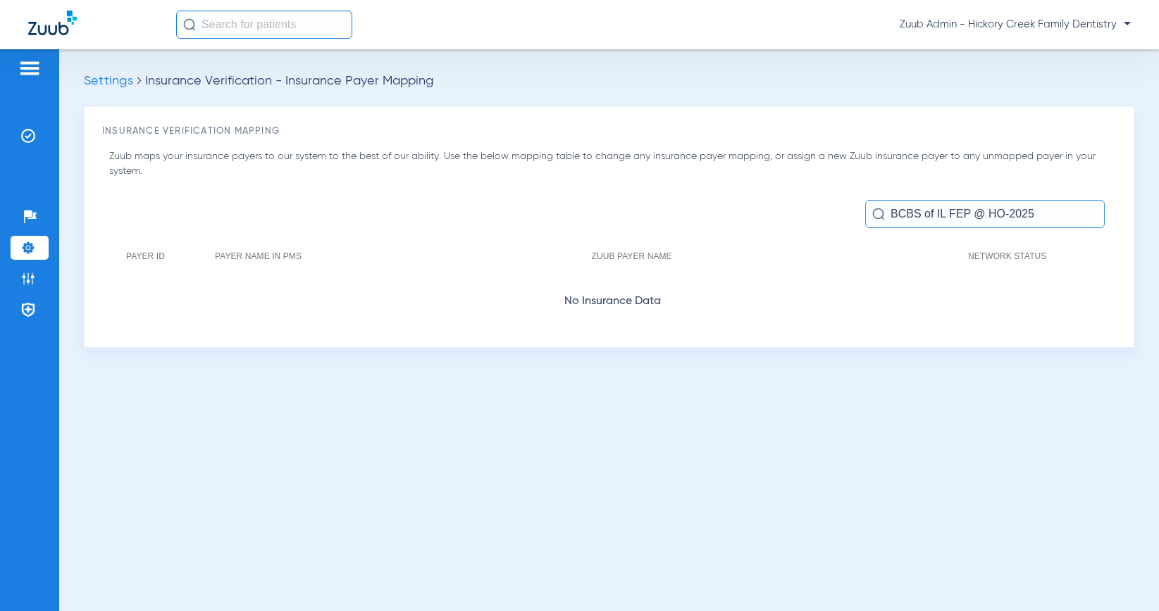
drag, startPoint x: 1041, startPoint y: 214, endPoint x: 848, endPoint y: 207, distance: 193.1
click at [848, 207] on form "BCBS of IL FEP @ HO-2025" at bounding box center [612, 214] width 1007 height 28
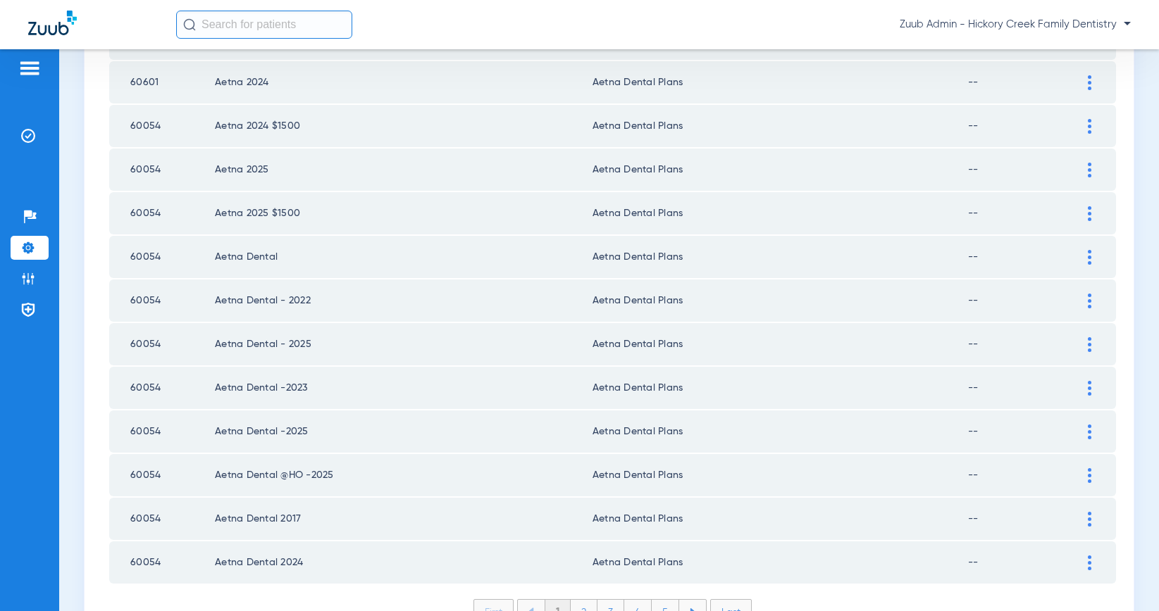
scroll to position [1949, 0]
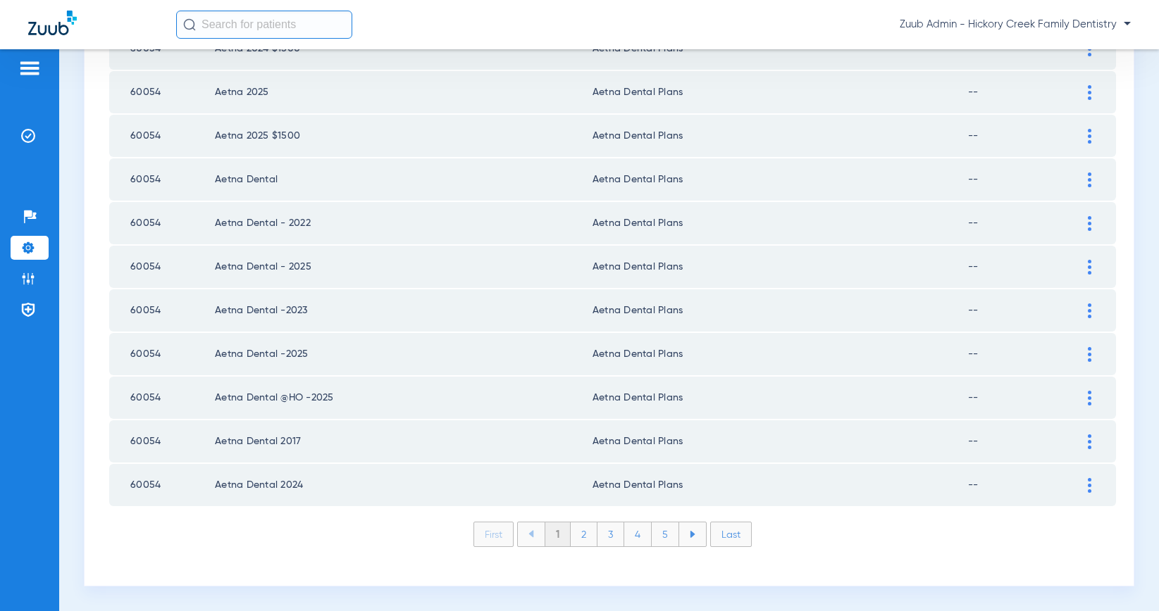
click at [587, 538] on li "2" at bounding box center [584, 535] width 27 height 24
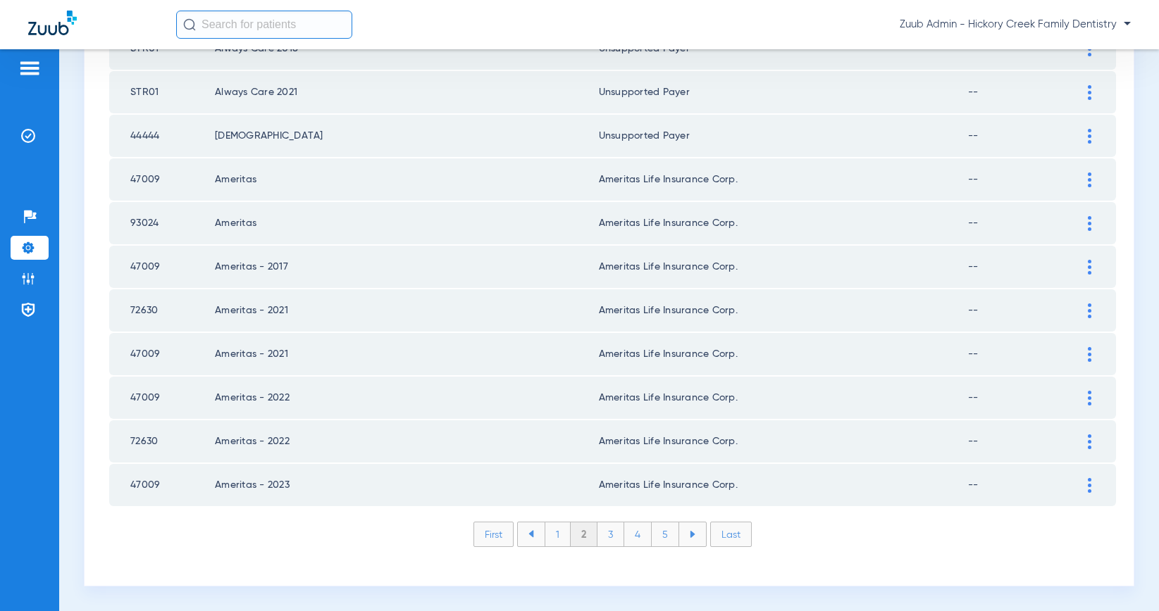
click at [610, 541] on li "3" at bounding box center [610, 535] width 27 height 24
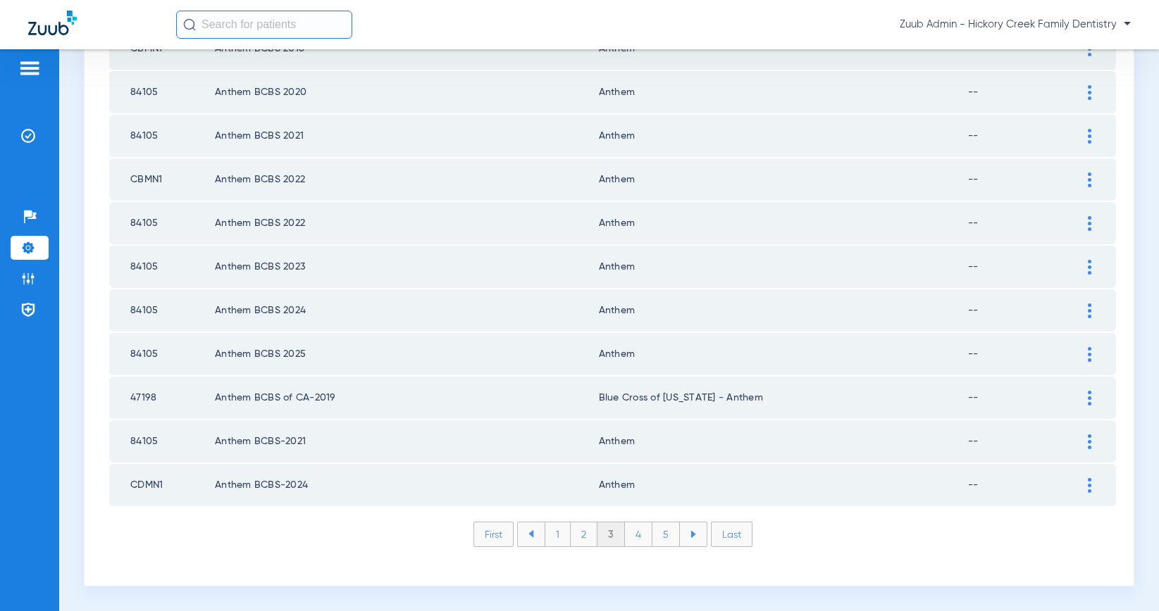
click at [633, 540] on li "4" at bounding box center [638, 535] width 27 height 24
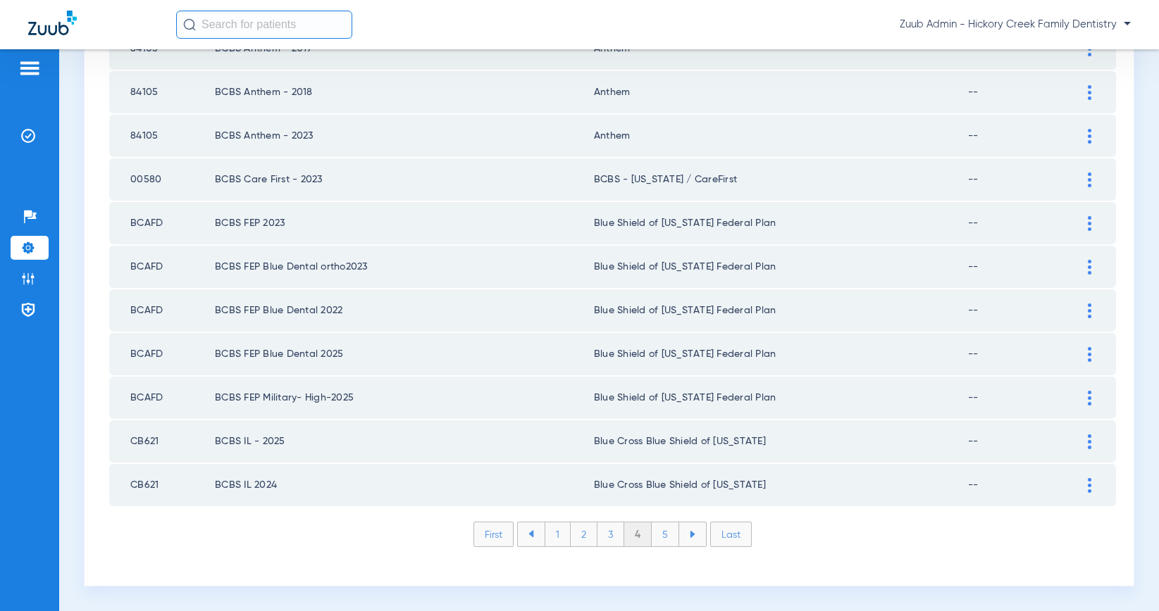
click at [665, 542] on li "5" at bounding box center [665, 535] width 27 height 24
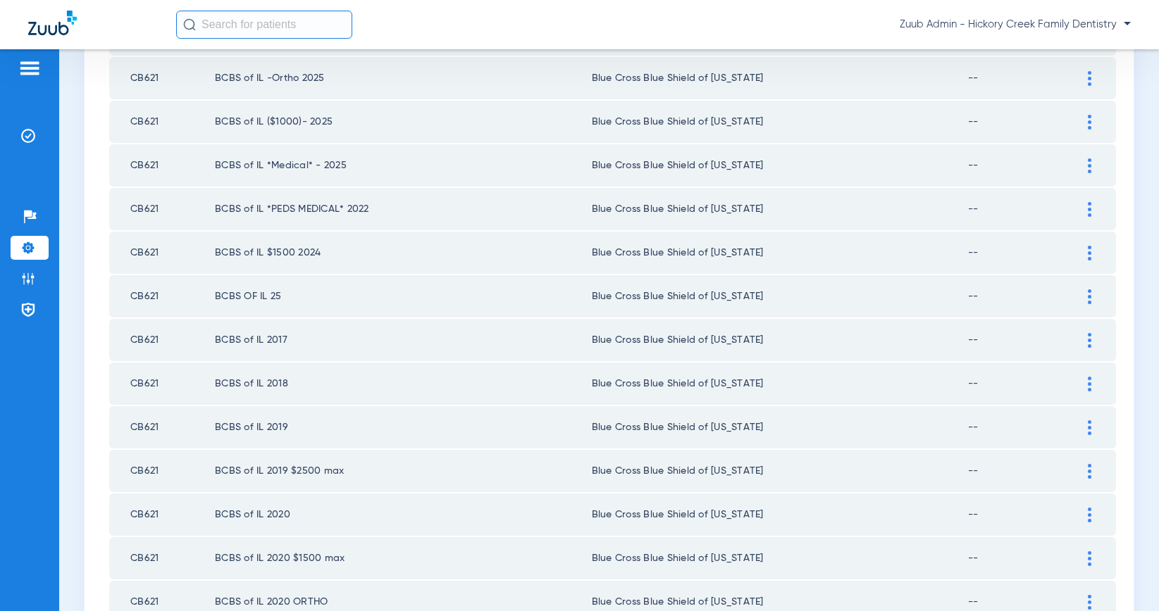
scroll to position [1922, 0]
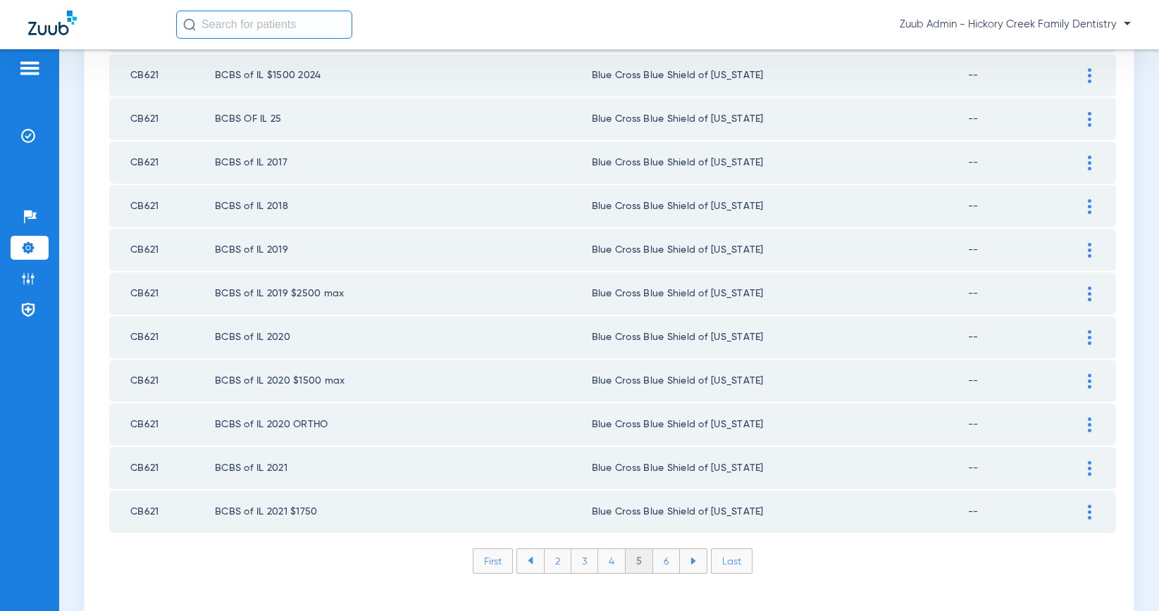
click at [667, 566] on li "6" at bounding box center [666, 561] width 27 height 24
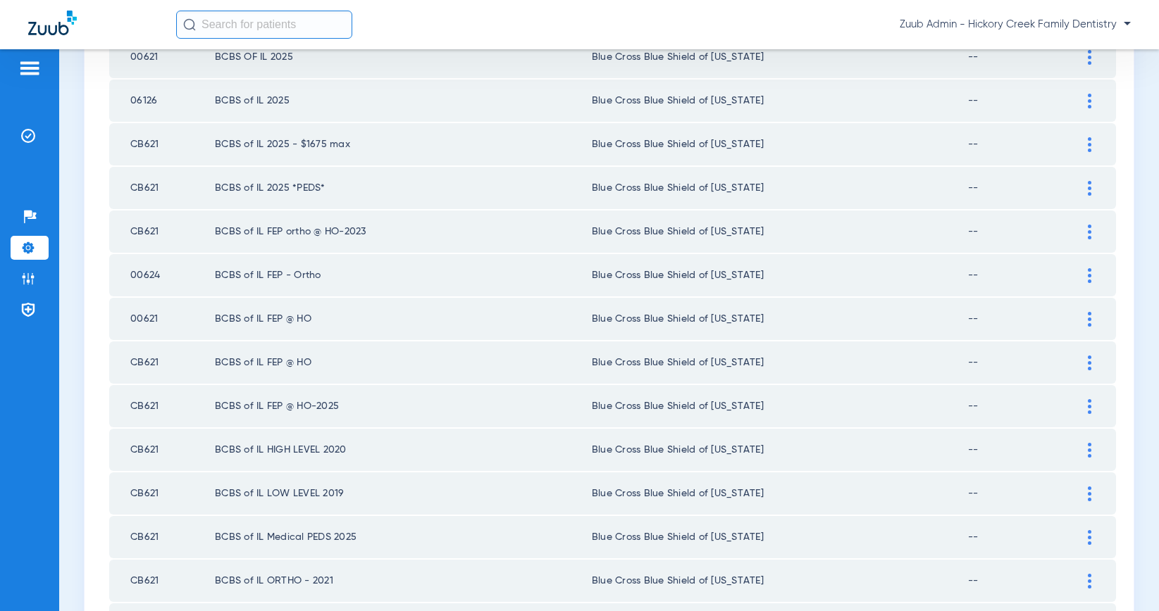
scroll to position [774, 0]
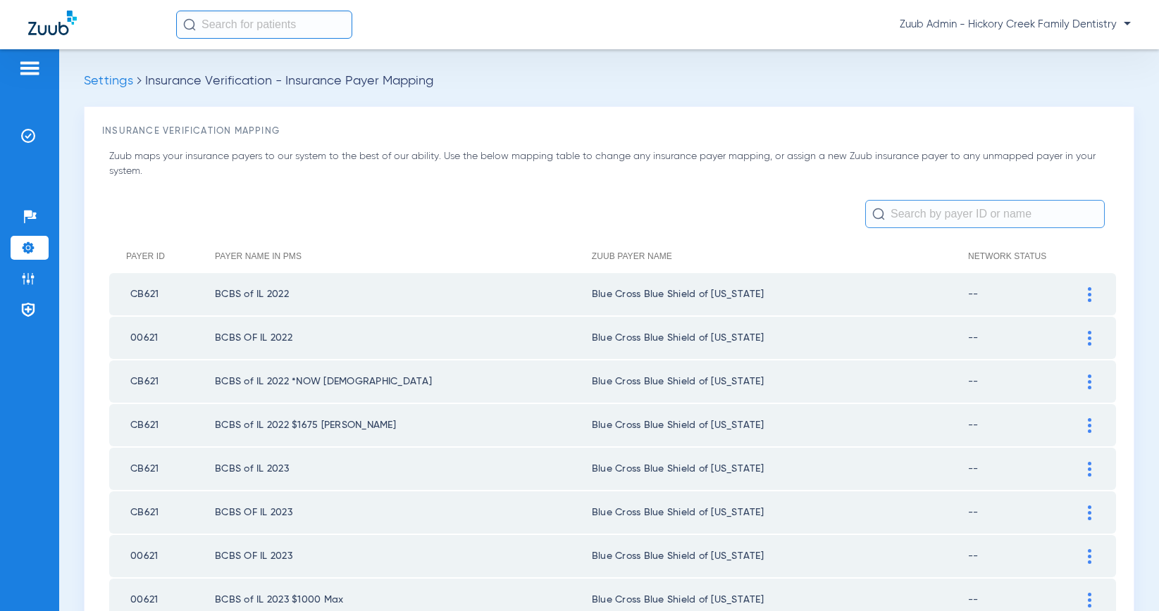
scroll to position [774, 0]
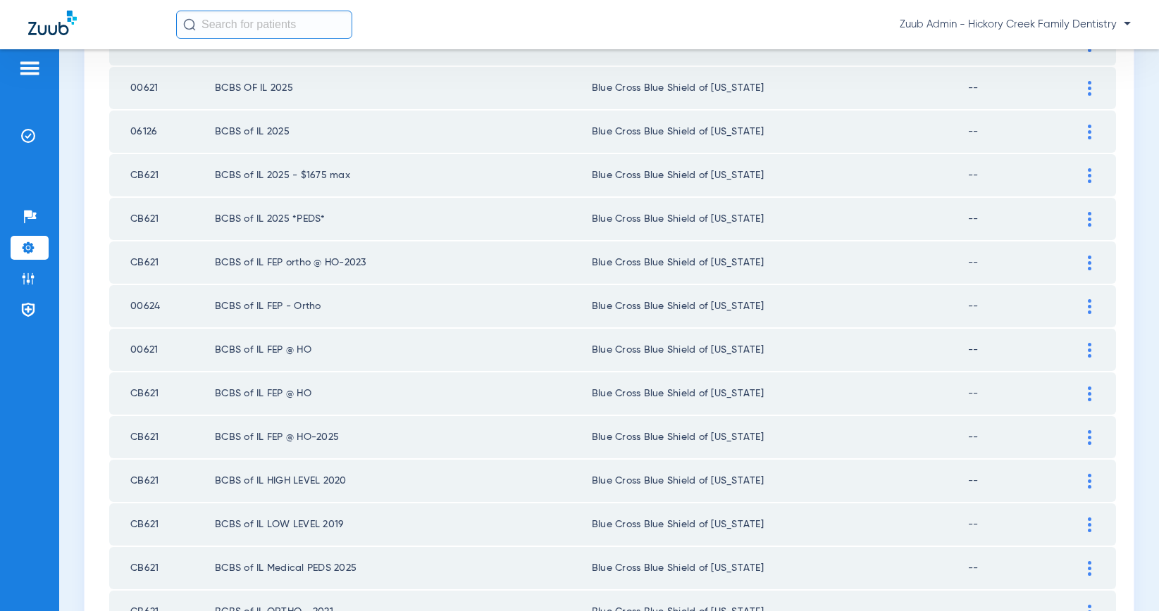
click at [896, 445] on td "Blue Cross Blue Shield of [US_STATE]" at bounding box center [780, 437] width 376 height 42
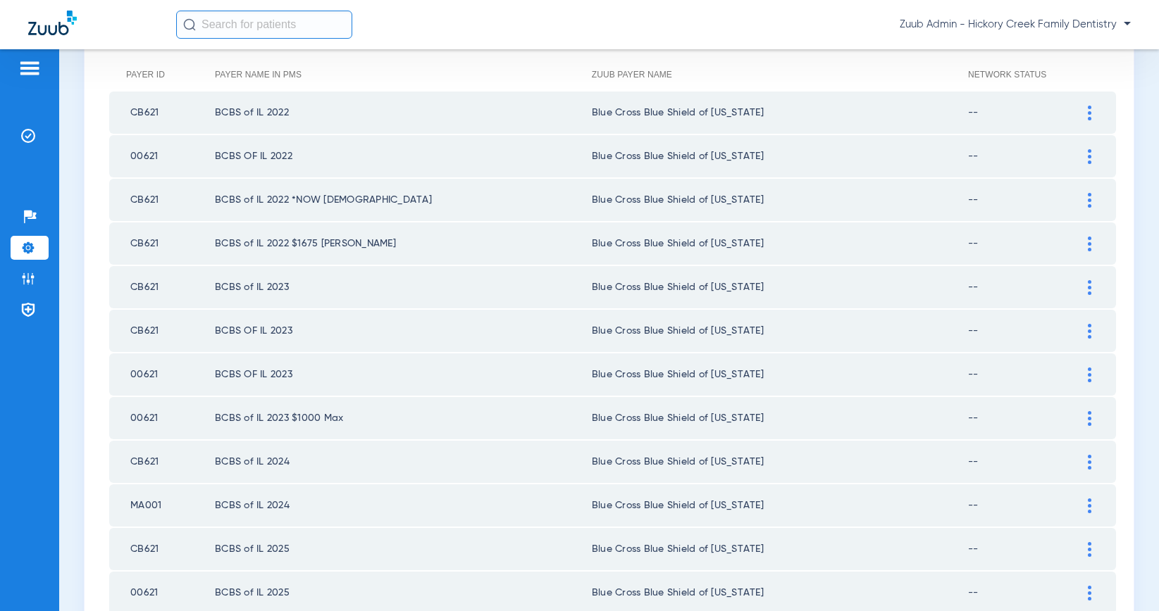
scroll to position [0, 0]
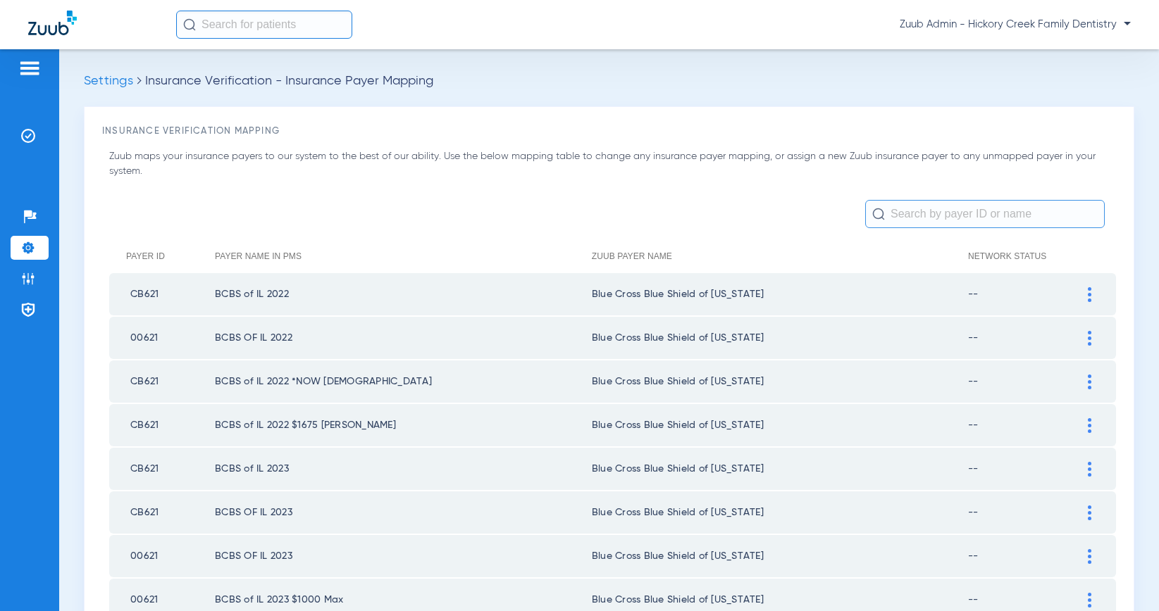
click at [904, 218] on input "text" at bounding box center [984, 214] width 239 height 28
paste input "BCBS of IL FEP @ HO-2025"
type input "BCBS of IL FEP @ HO-2025"
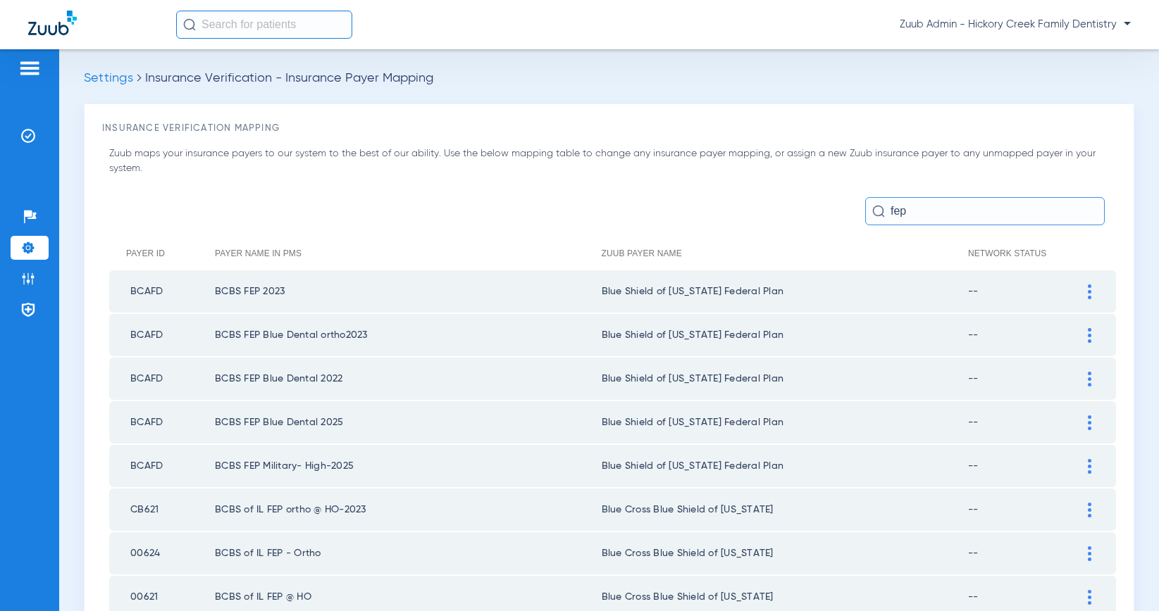
scroll to position [117, 0]
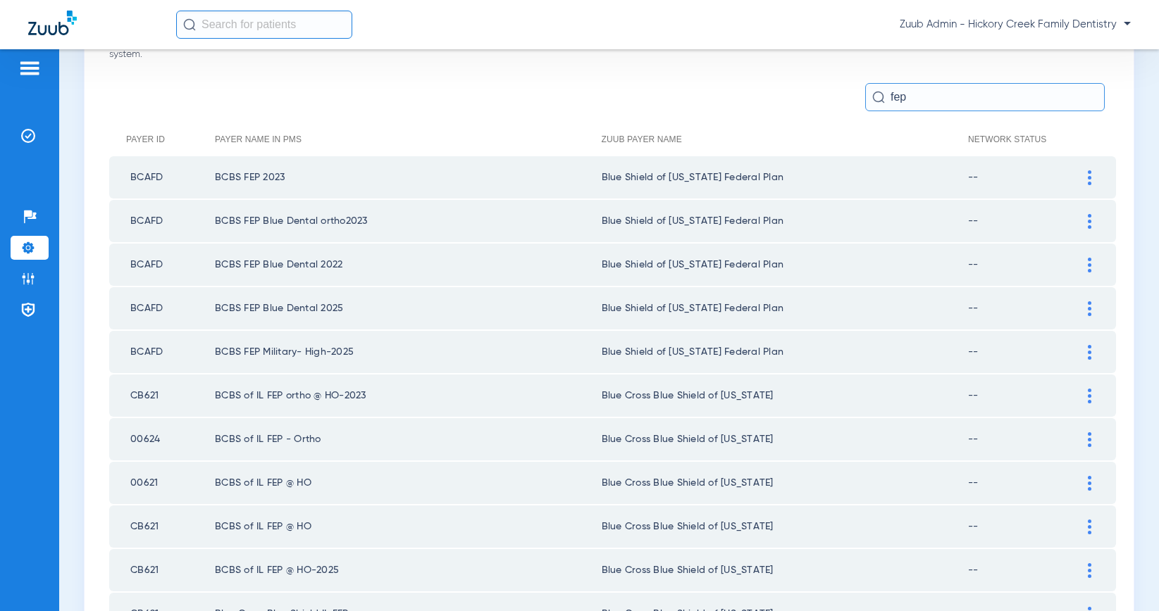
type input "fep"
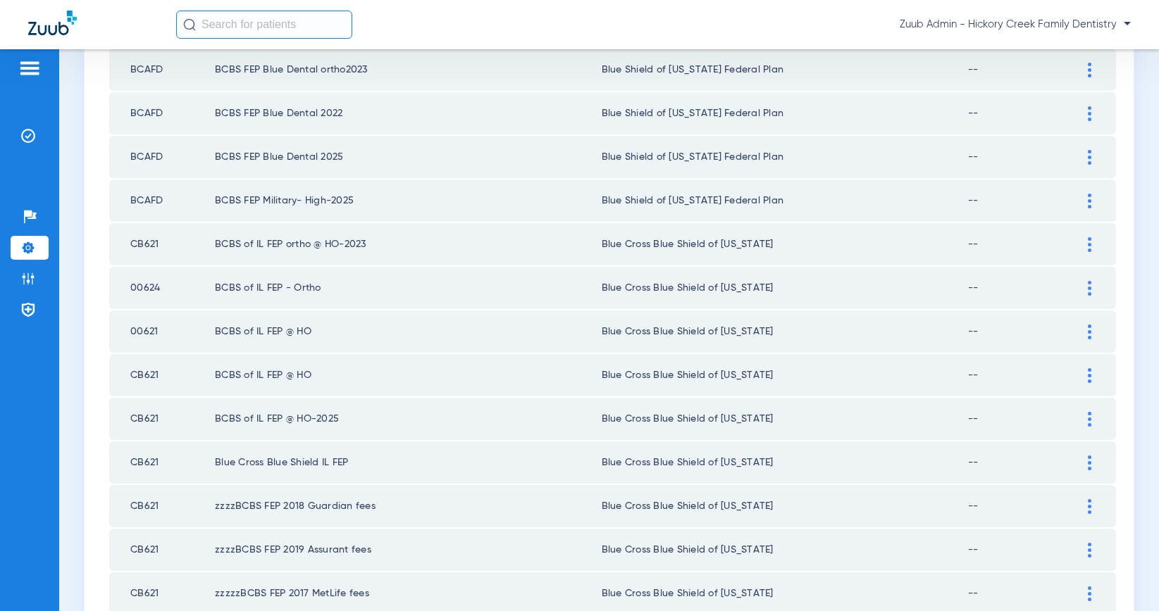
scroll to position [335, 0]
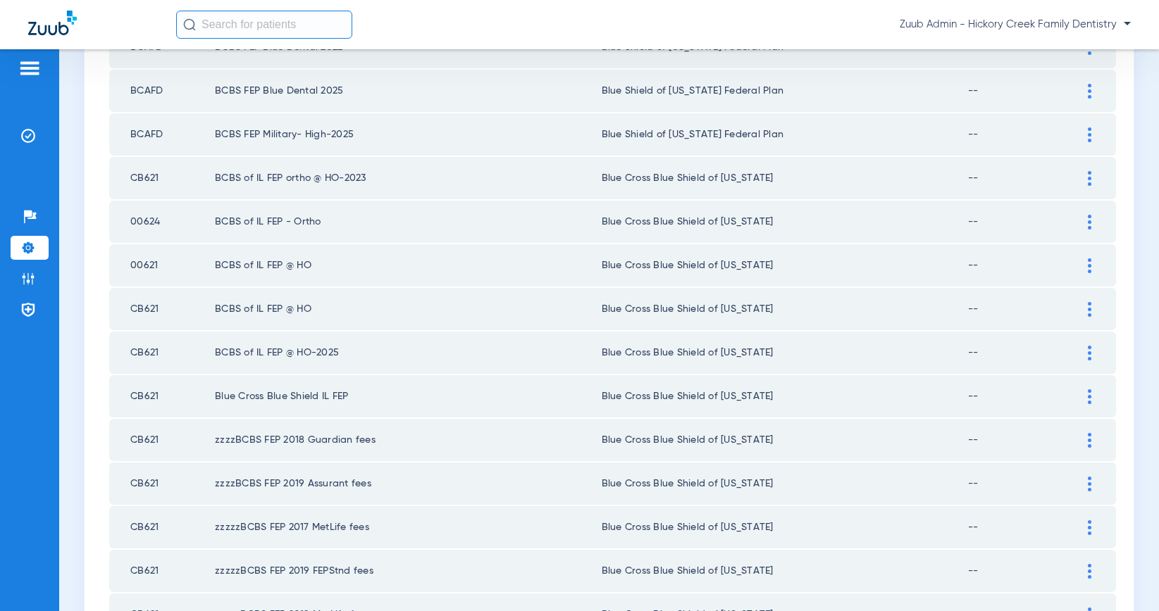
click at [366, 350] on td "BCBS of IL FEP @ HO-2025" at bounding box center [408, 353] width 387 height 42
click at [1088, 357] on img at bounding box center [1090, 353] width 4 height 15
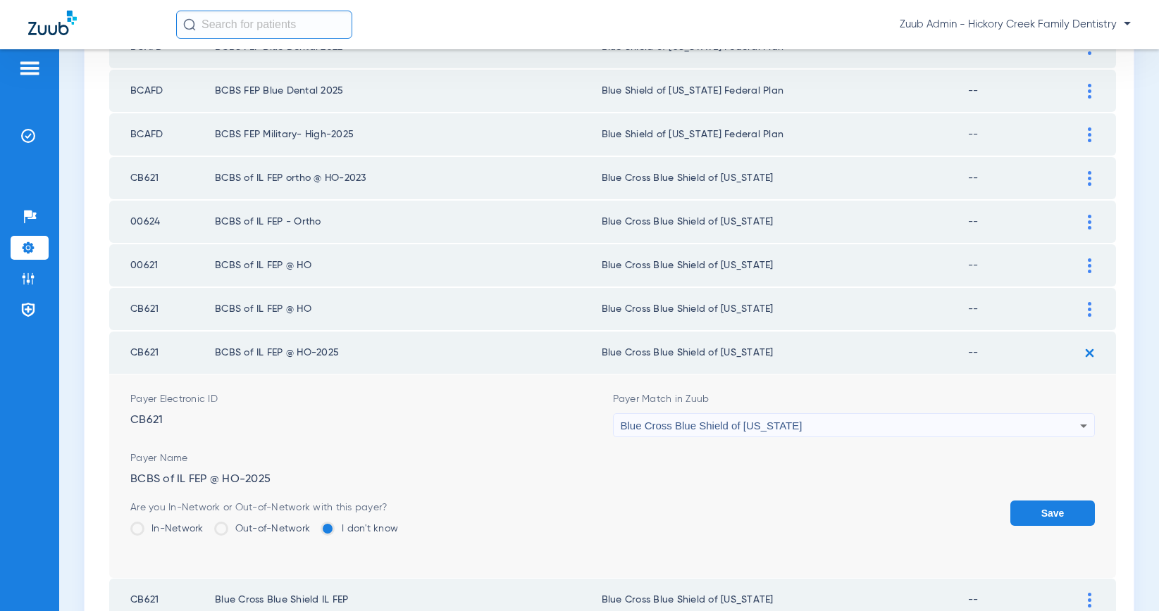
click at [735, 427] on span "Blue Cross Blue Shield of [US_STATE]" at bounding box center [712, 426] width 182 height 12
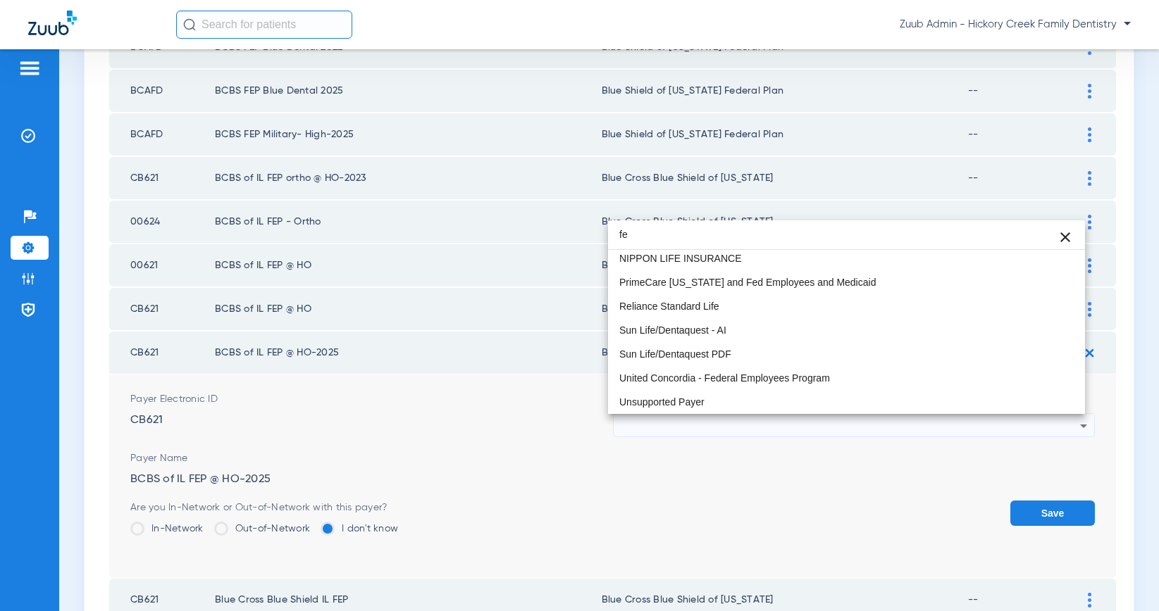
scroll to position [0, 0]
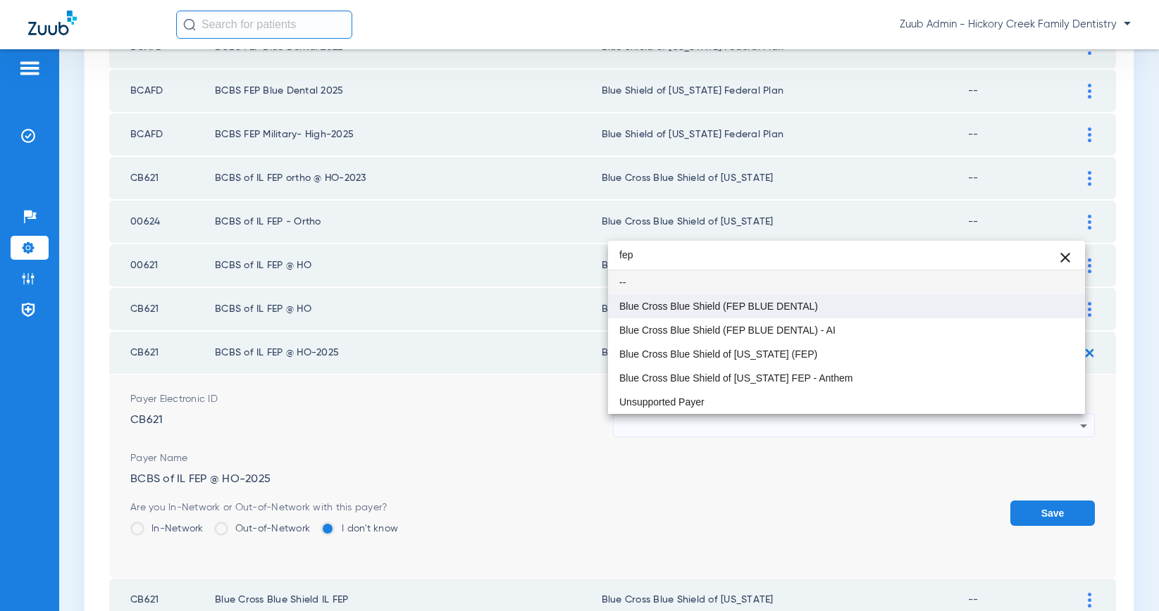
type input "fep"
click at [785, 306] on span "Blue Cross Blue Shield (FEP BLUE DENTAL)" at bounding box center [718, 306] width 199 height 10
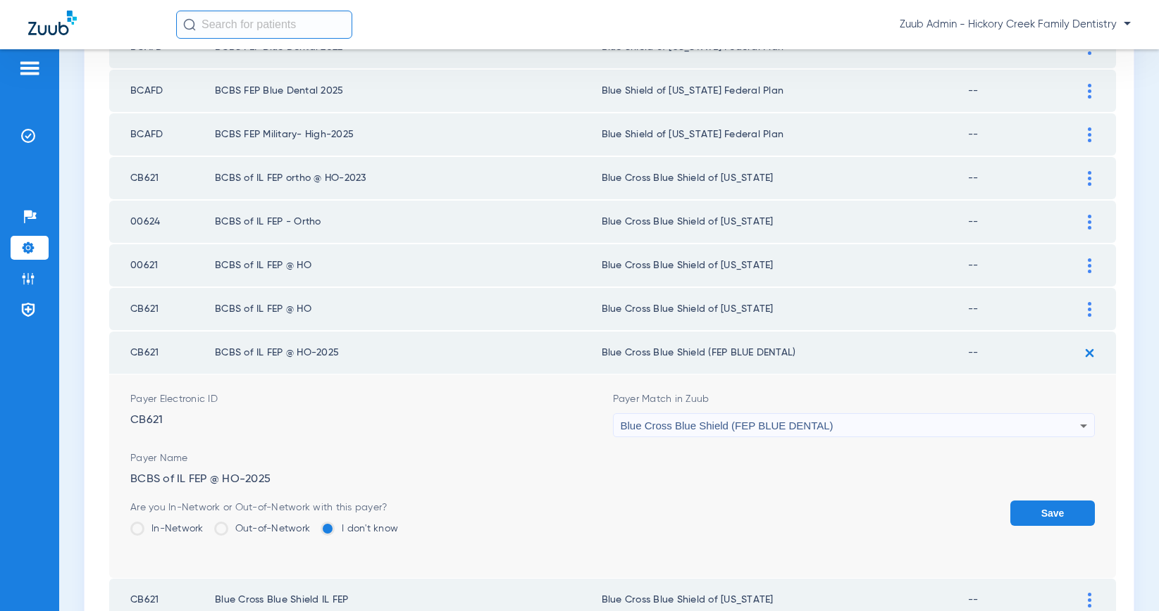
click at [1046, 513] on button "Save" at bounding box center [1052, 513] width 85 height 25
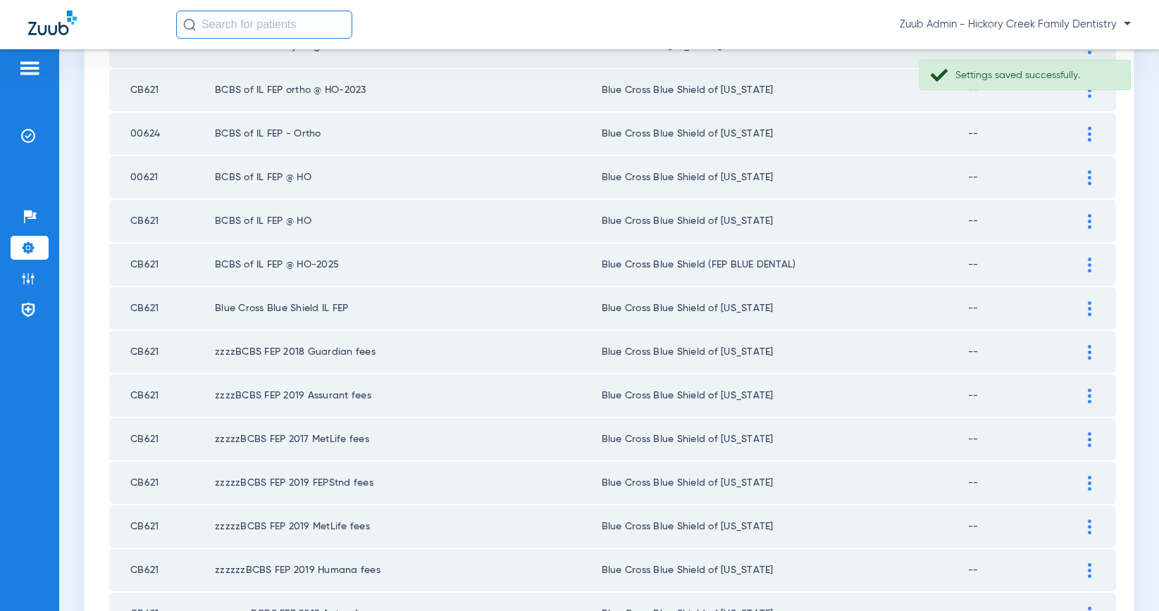
scroll to position [434, 0]
